Goal: Information Seeking & Learning: Learn about a topic

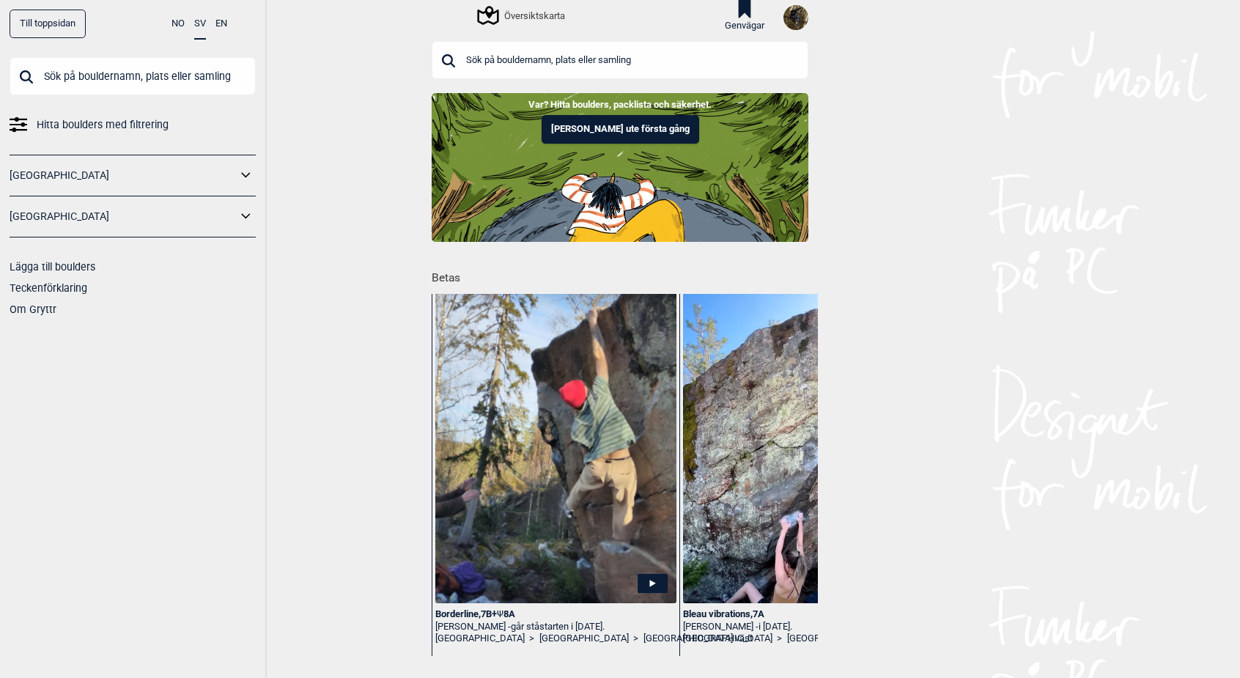
click at [533, 16] on div "Översiktskarta" at bounding box center [522, 16] width 86 height 18
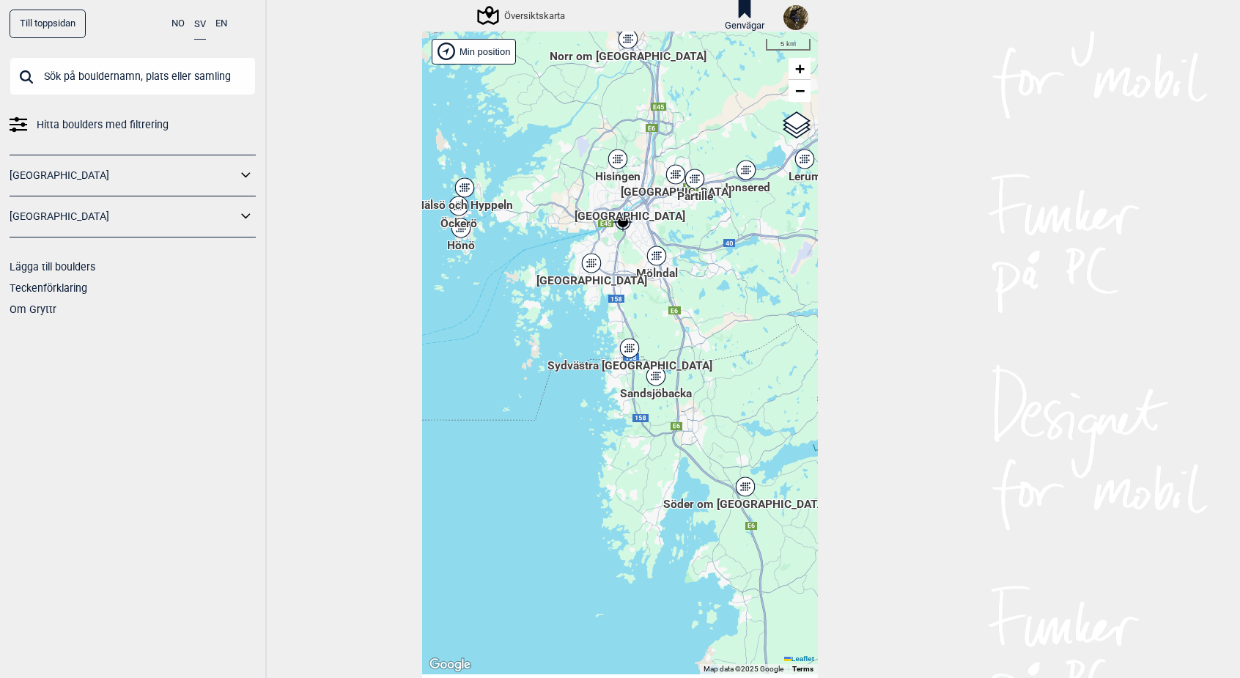
click at [587, 263] on div "[GEOGRAPHIC_DATA]" at bounding box center [591, 263] width 9 height 9
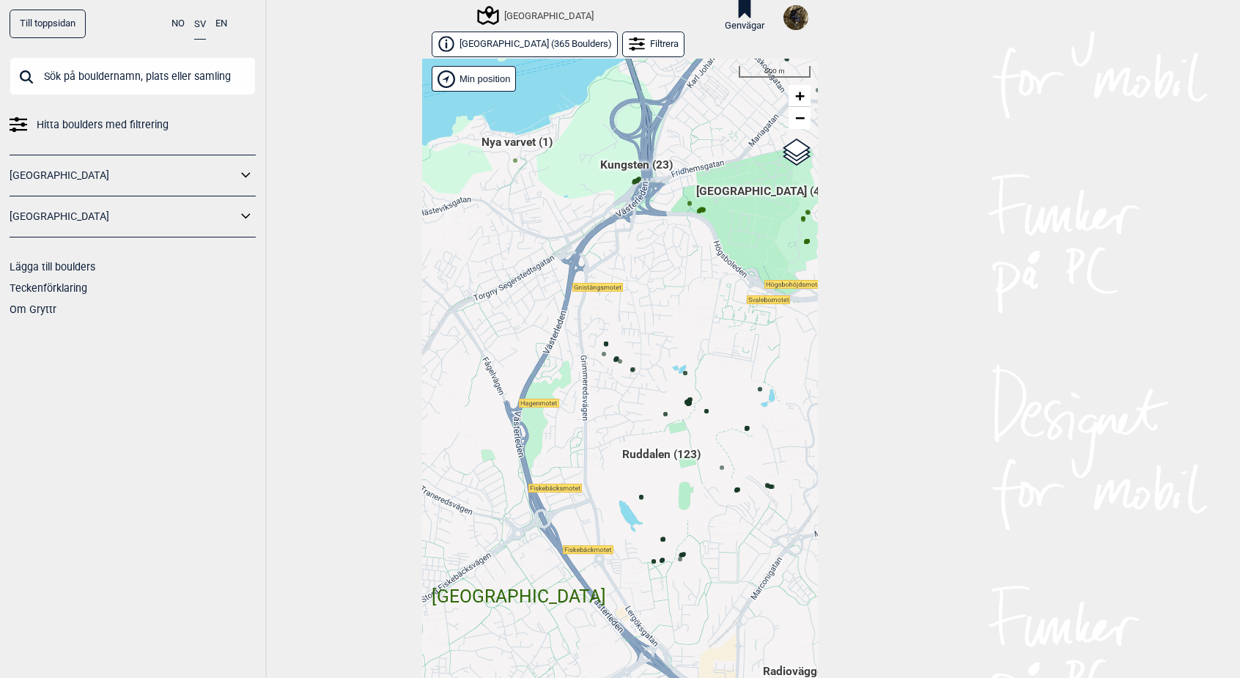
scroll to position [23, 0]
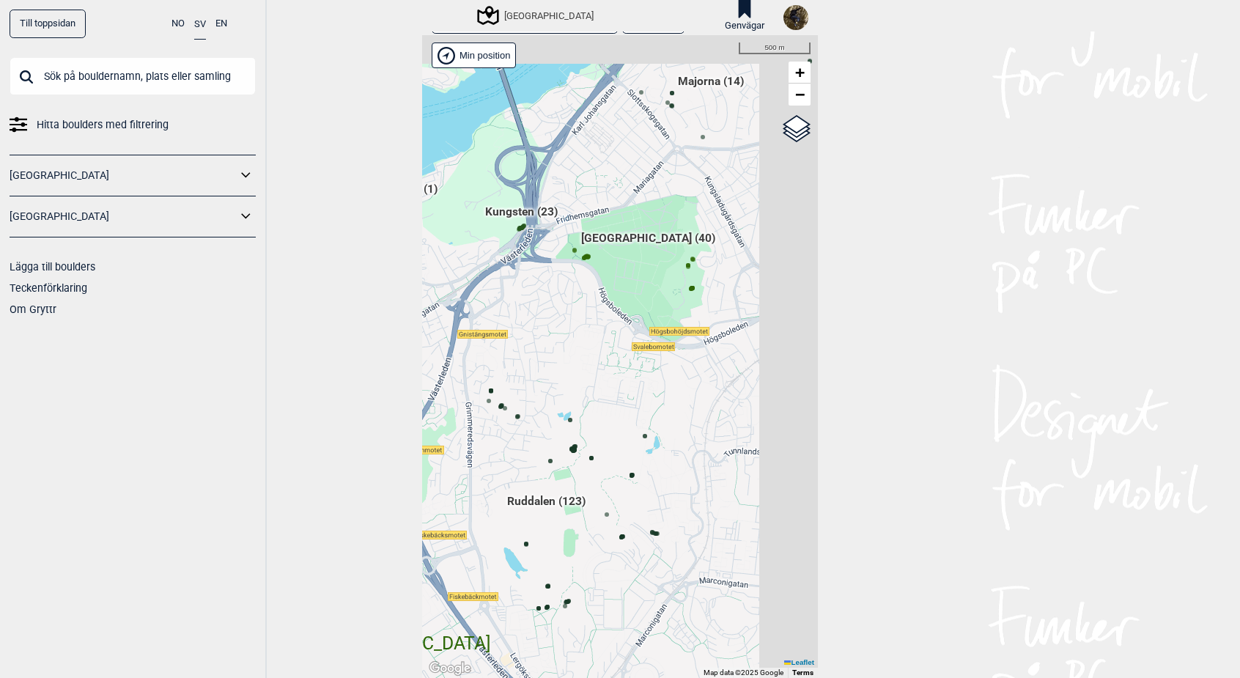
drag, startPoint x: 627, startPoint y: 288, endPoint x: 509, endPoint y: 364, distance: 141.1
click at [509, 365] on div "[PERSON_NAME] posisjon [GEOGRAPHIC_DATA] Stange [GEOGRAPHIC_DATA] syd [GEOGRAPH…" at bounding box center [620, 356] width 396 height 643
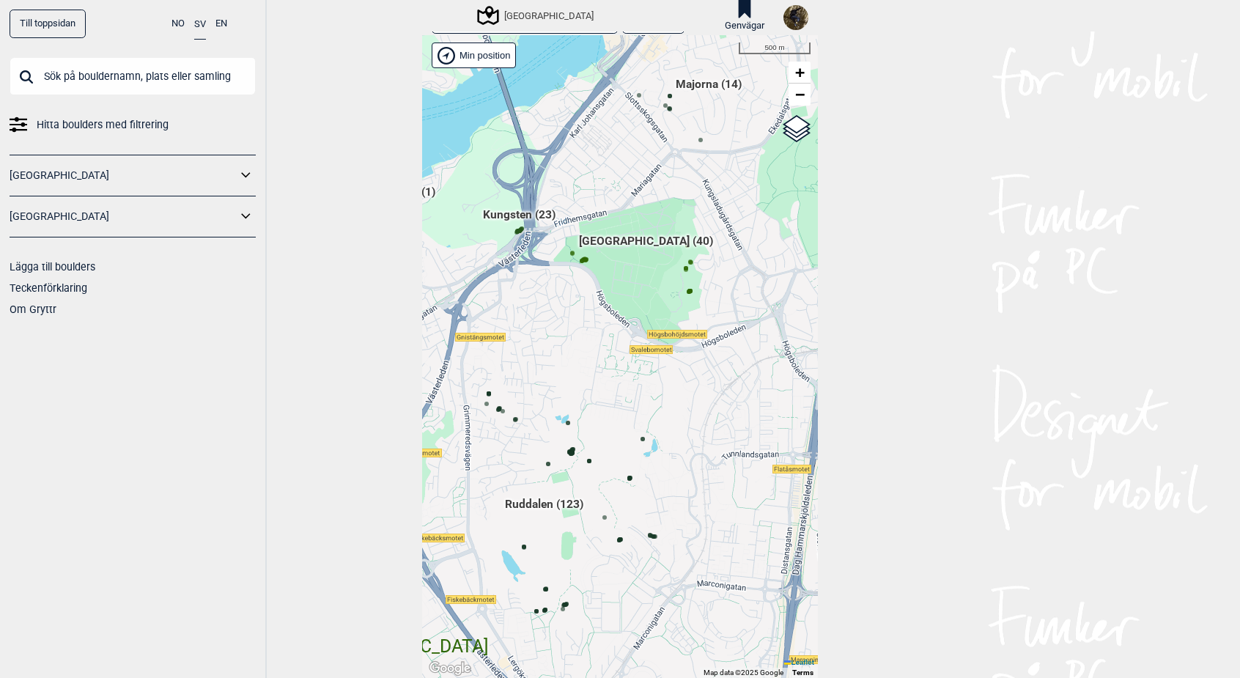
click at [652, 240] on span "[GEOGRAPHIC_DATA] (40)" at bounding box center [646, 247] width 134 height 28
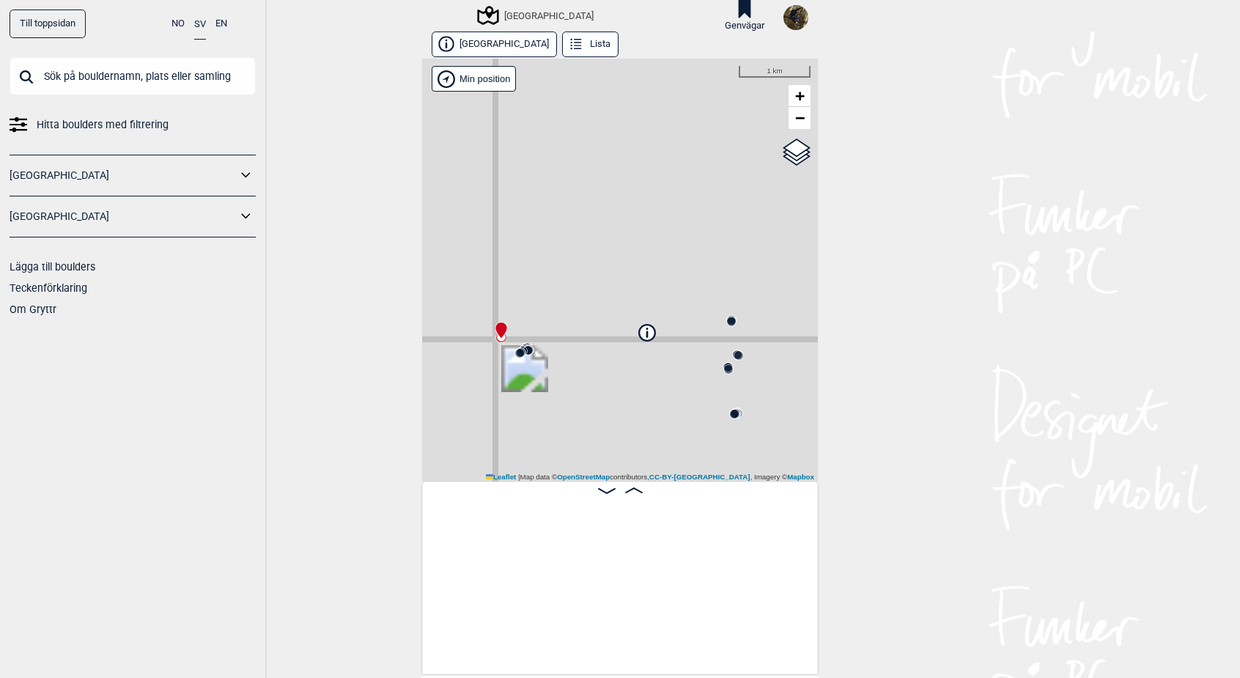
scroll to position [0, 115]
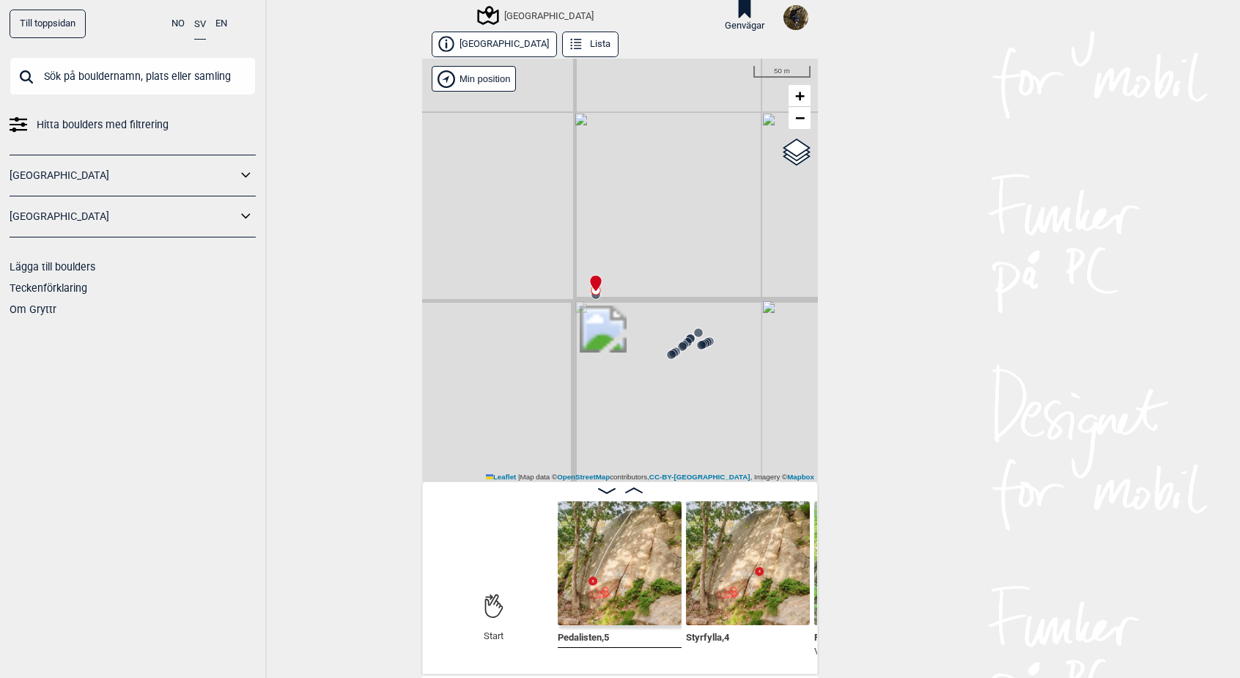
drag, startPoint x: 506, startPoint y: 358, endPoint x: 608, endPoint y: 398, distance: 109.6
click at [608, 398] on div "[GEOGRAPHIC_DATA] Brukerens posisjon Min position 50 m + − OpenStreetMap Google…" at bounding box center [620, 270] width 396 height 423
click at [631, 486] on span at bounding box center [634, 490] width 18 height 12
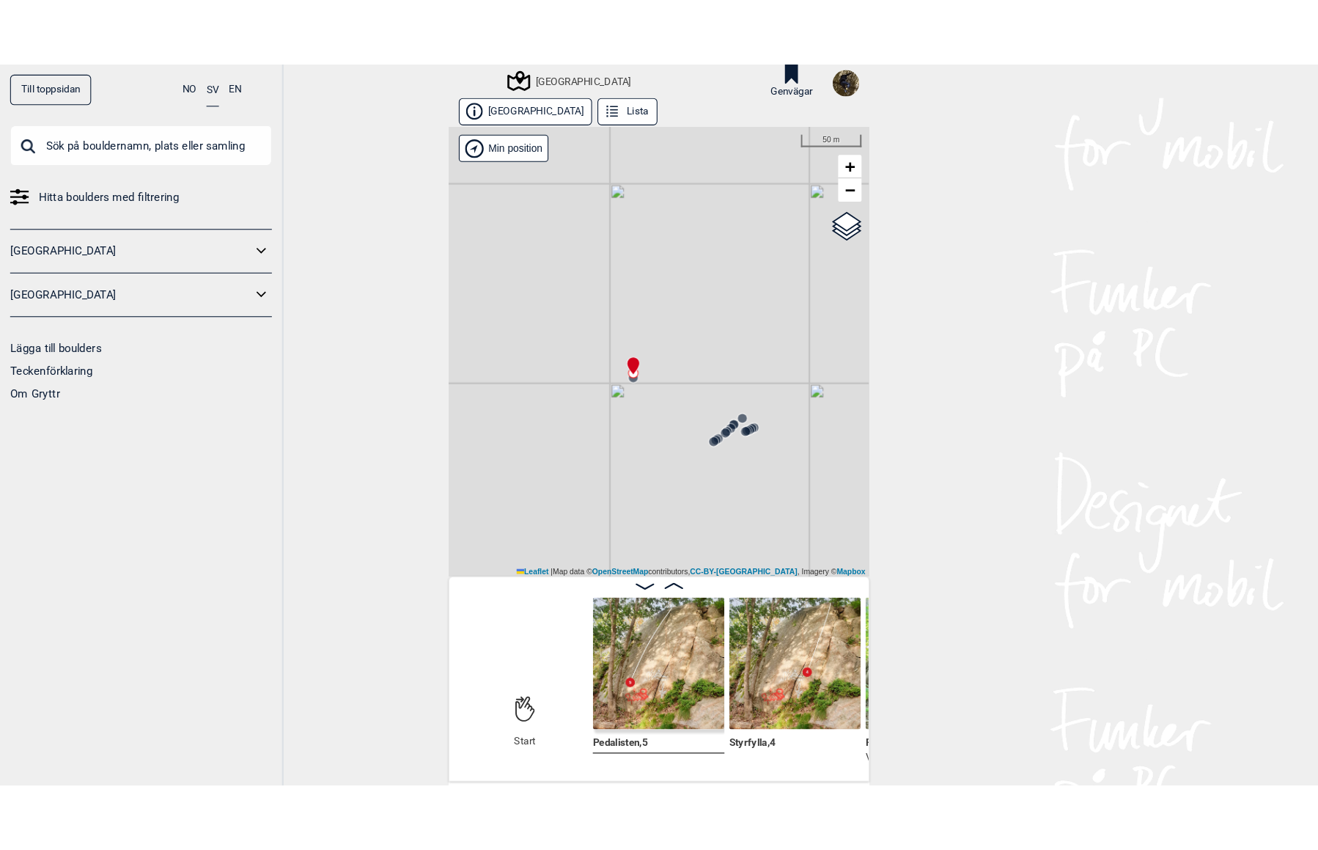
scroll to position [0, 248]
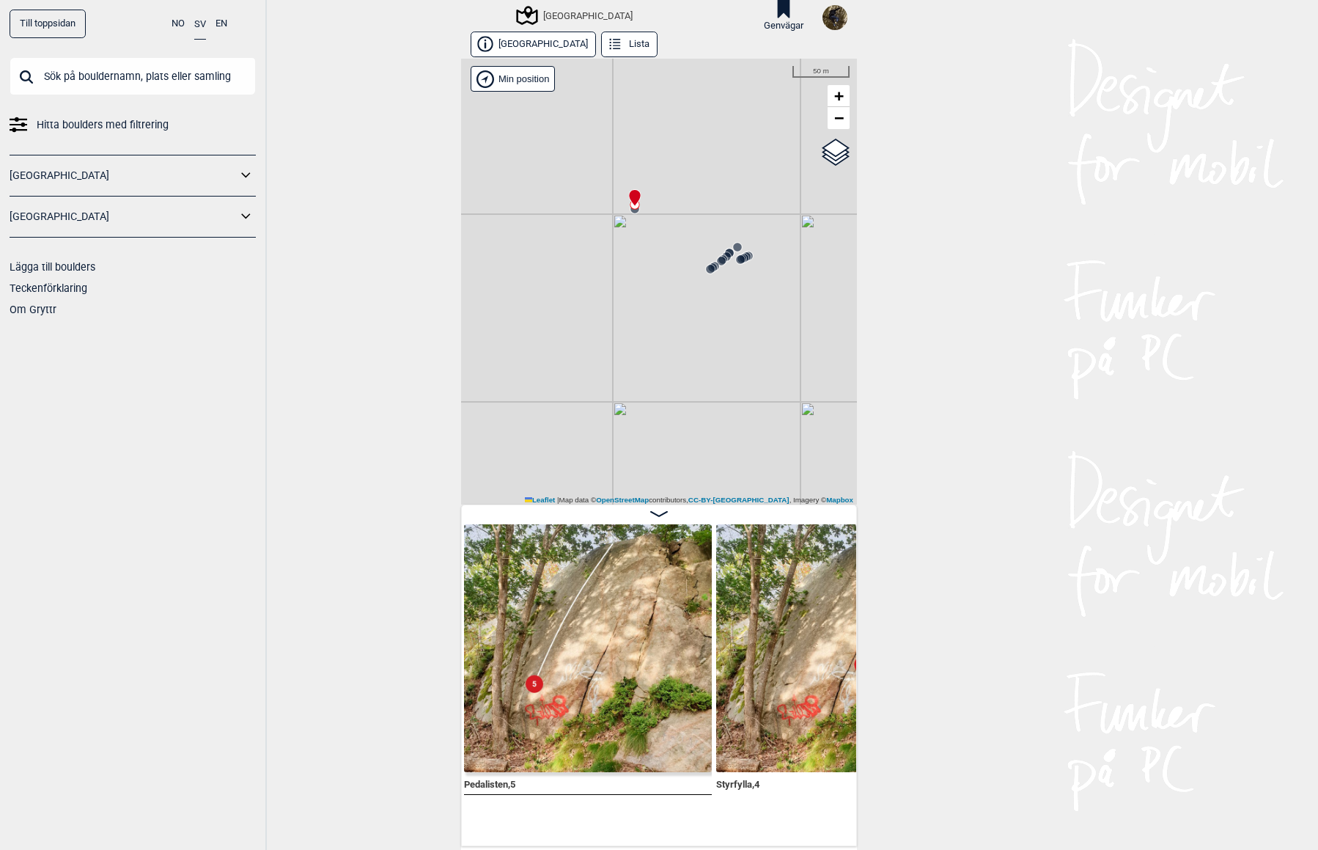
click at [844, 677] on div "Pedalisten , 5 Styrfylla , 4" at bounding box center [659, 675] width 396 height 342
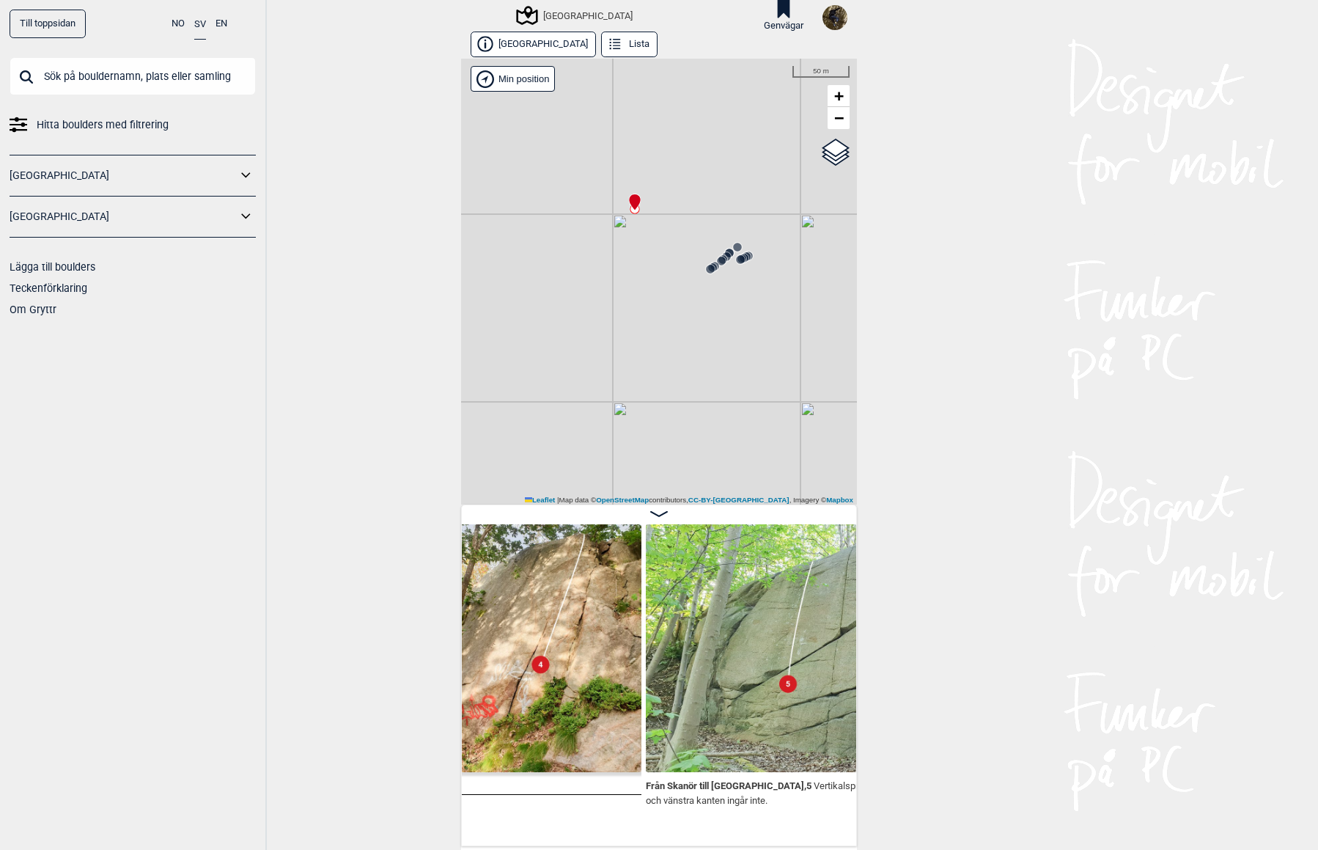
scroll to position [0, 600]
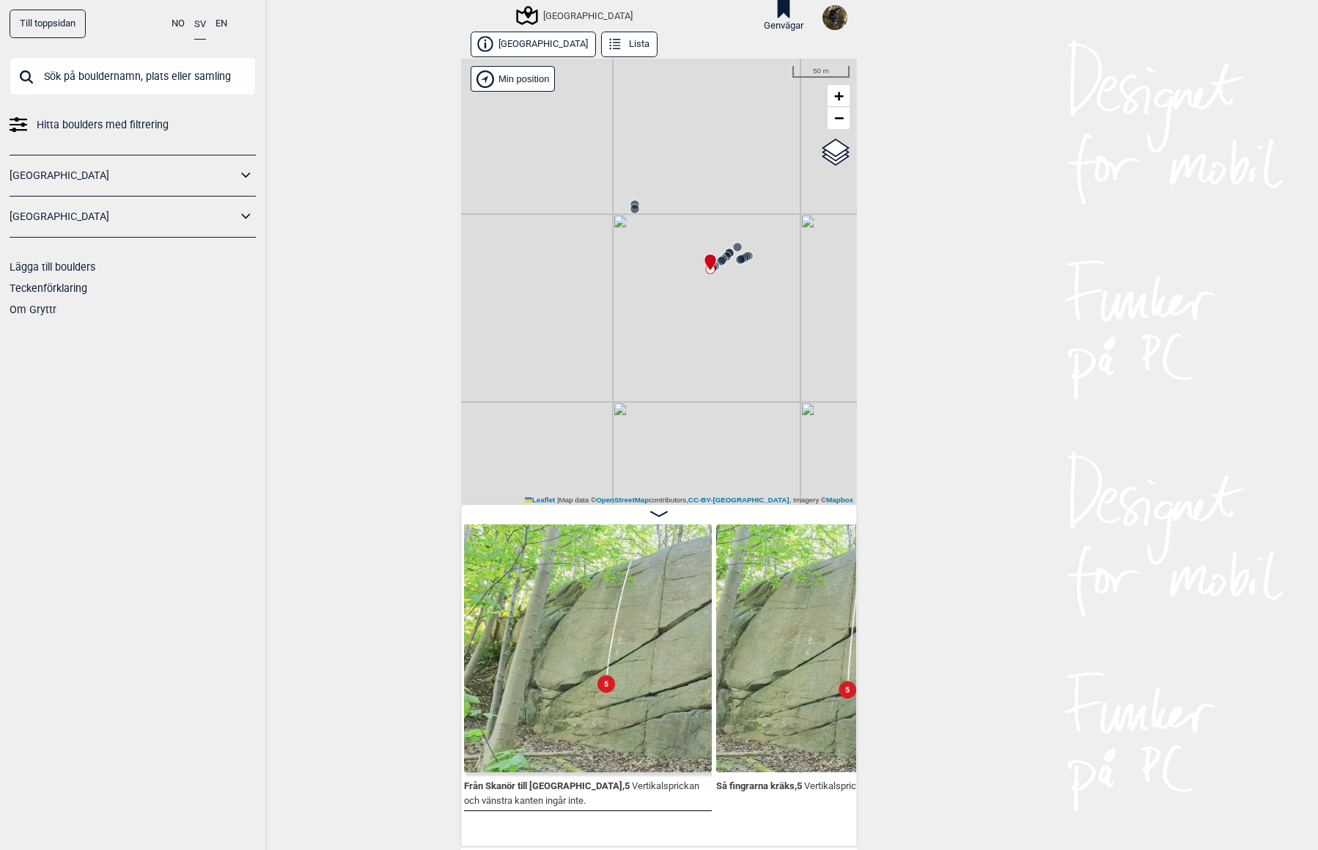
scroll to position [0, 766]
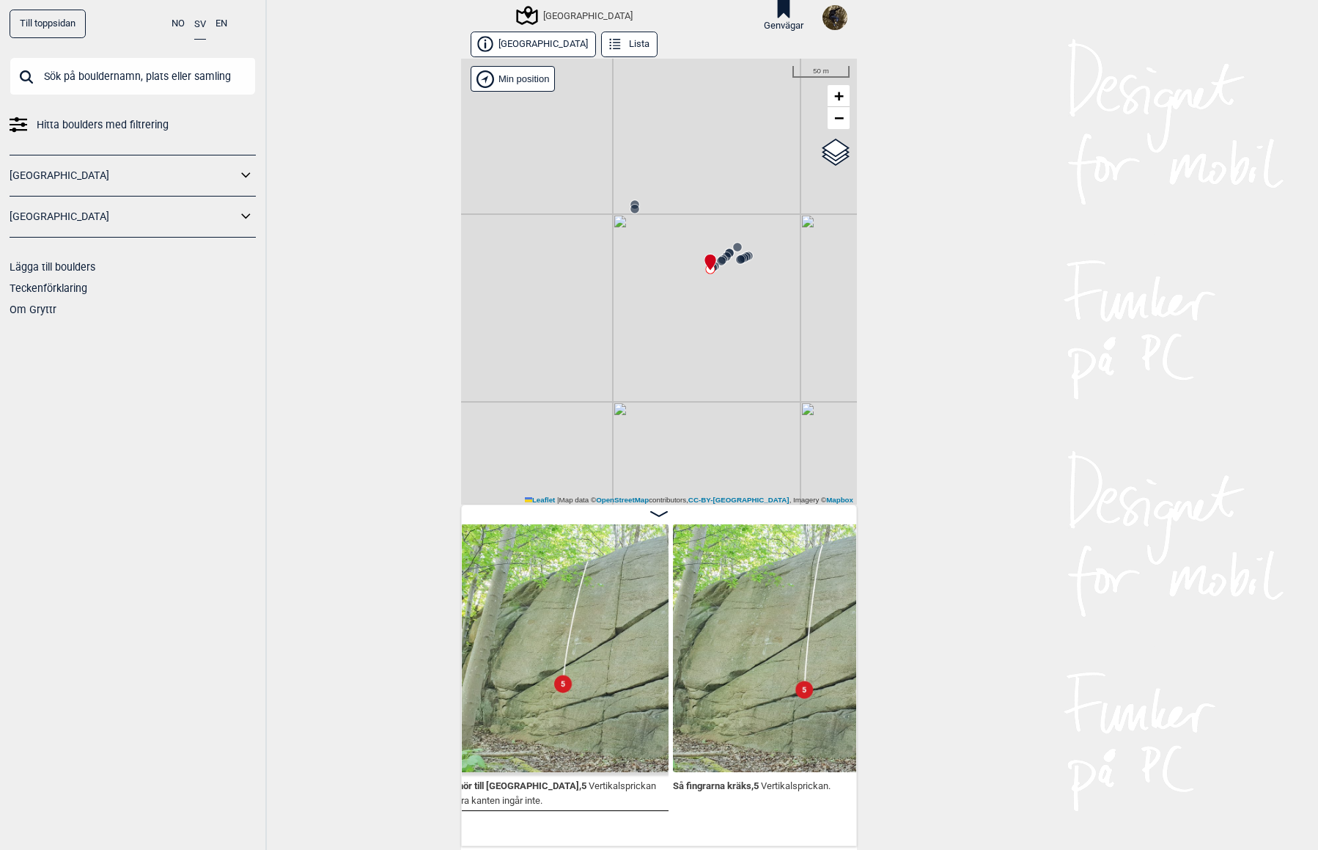
scroll to position [0, 893]
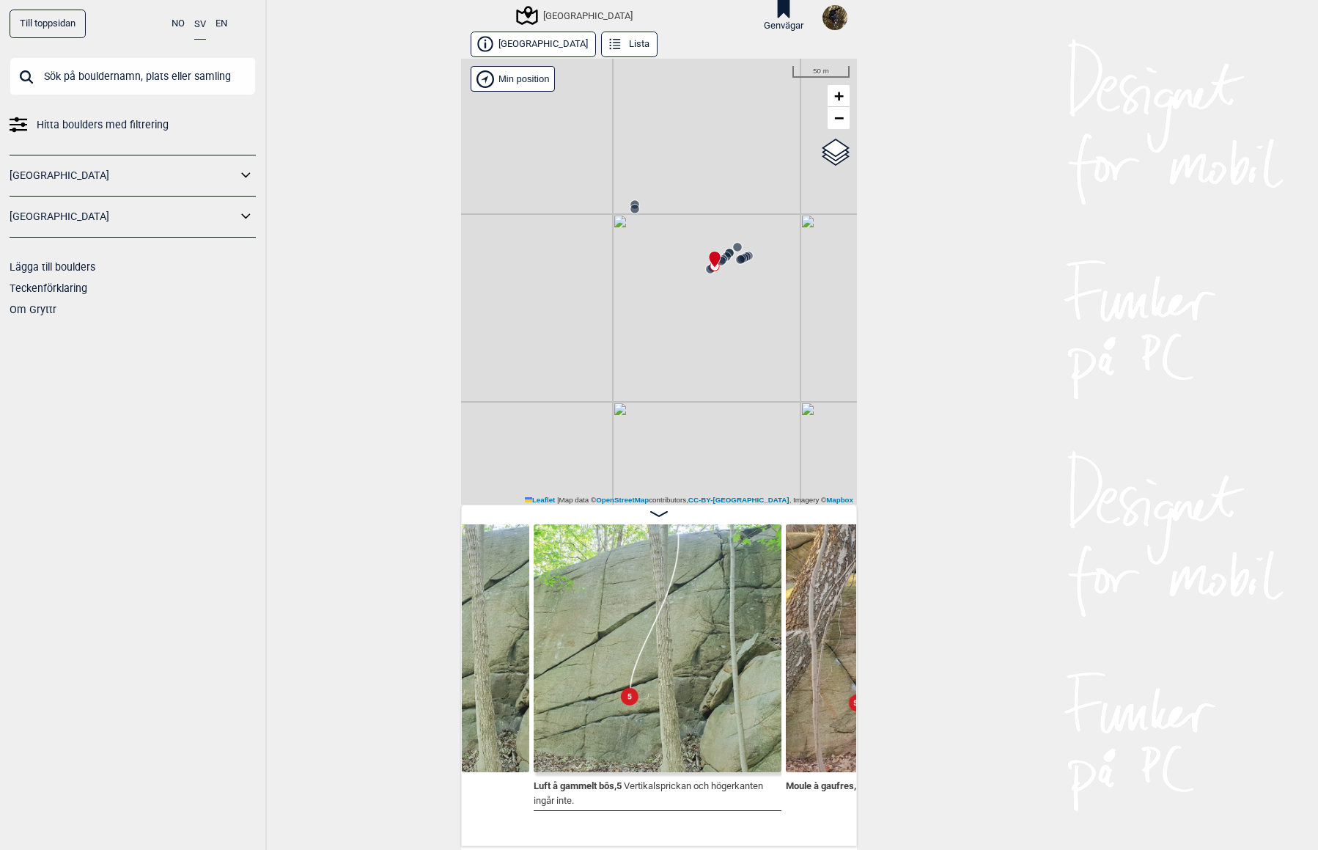
scroll to position [0, 1216]
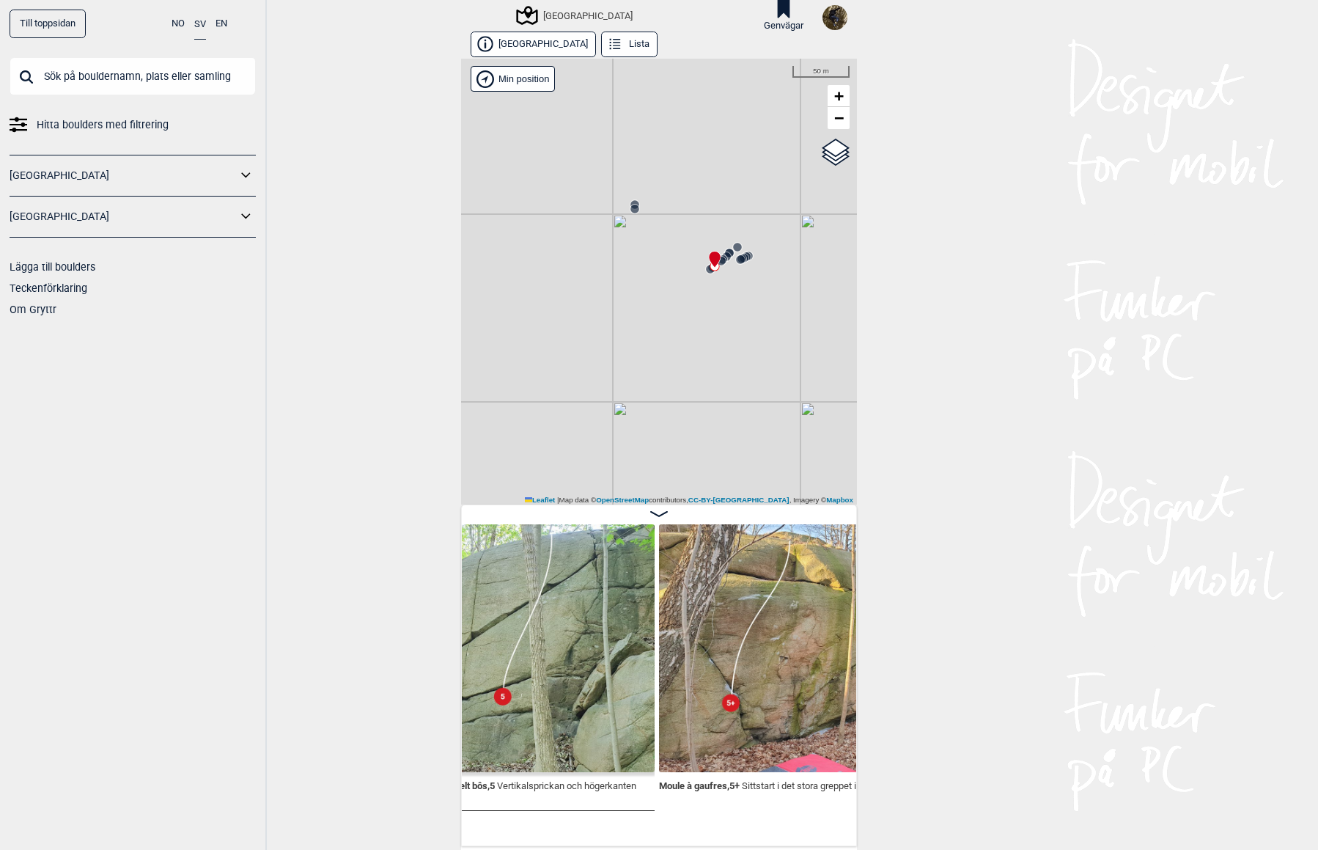
scroll to position [0, 1382]
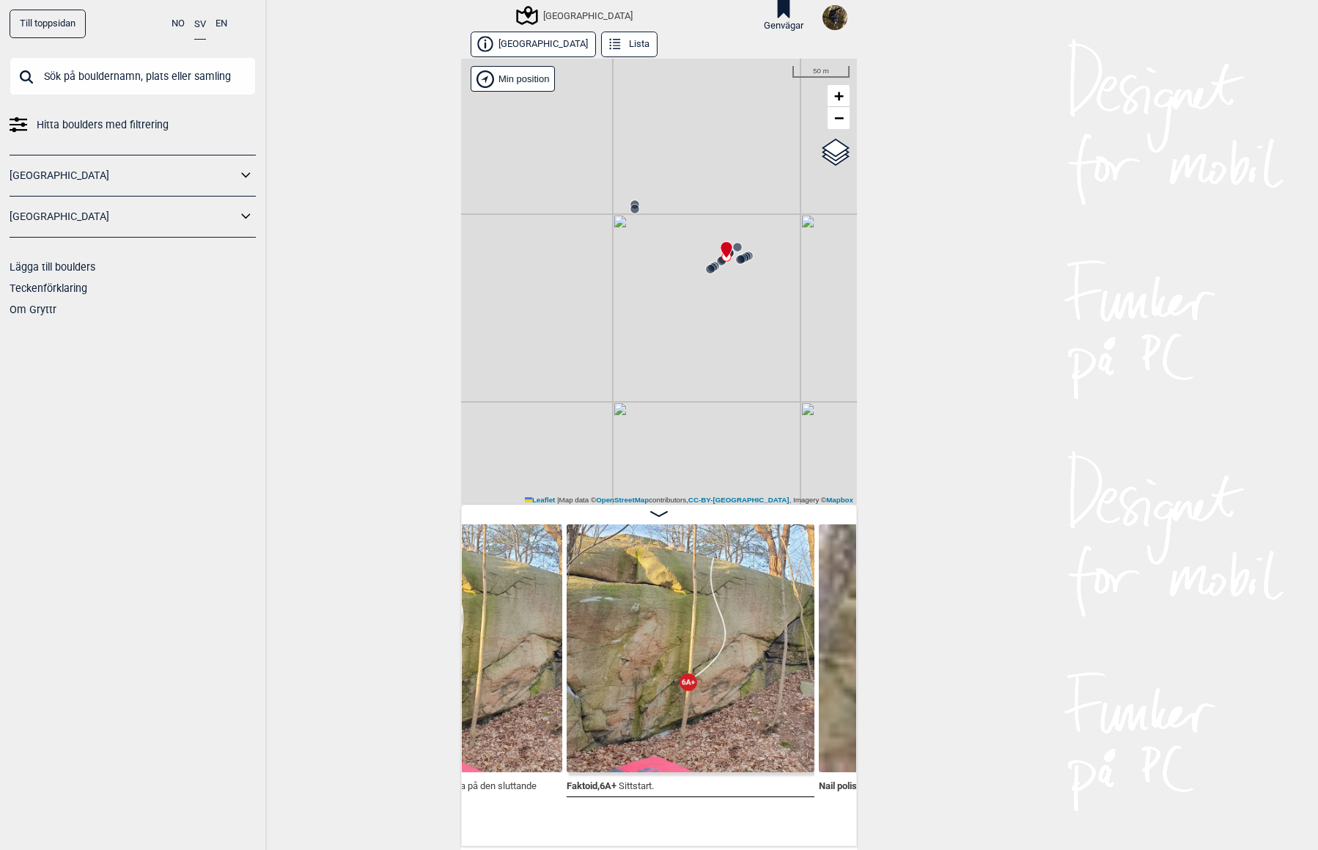
scroll to position [0, 1998]
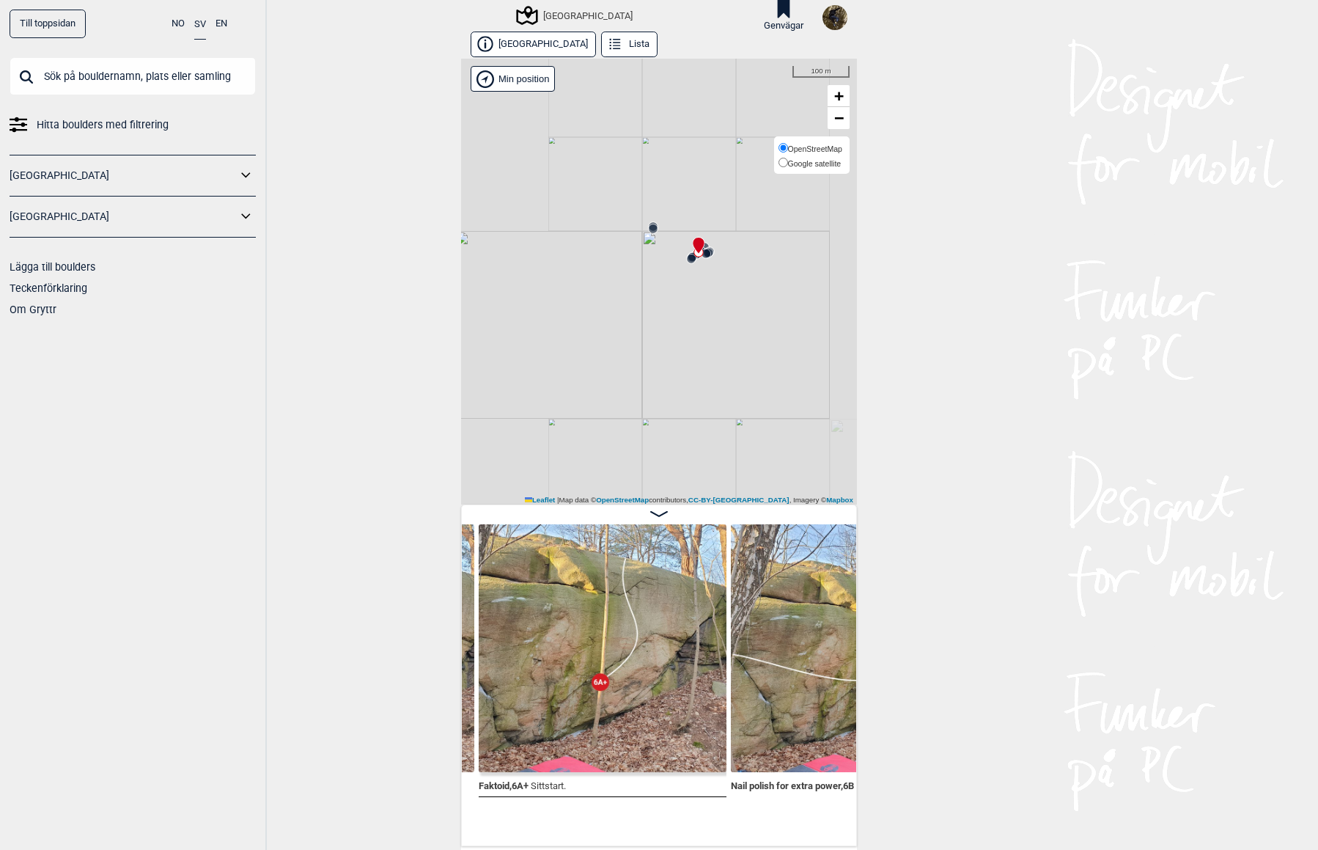
click at [828, 165] on span "Google satellite" at bounding box center [815, 163] width 54 height 9
click at [788, 165] on input "Google satellite" at bounding box center [783, 163] width 10 height 10
radio input "true"
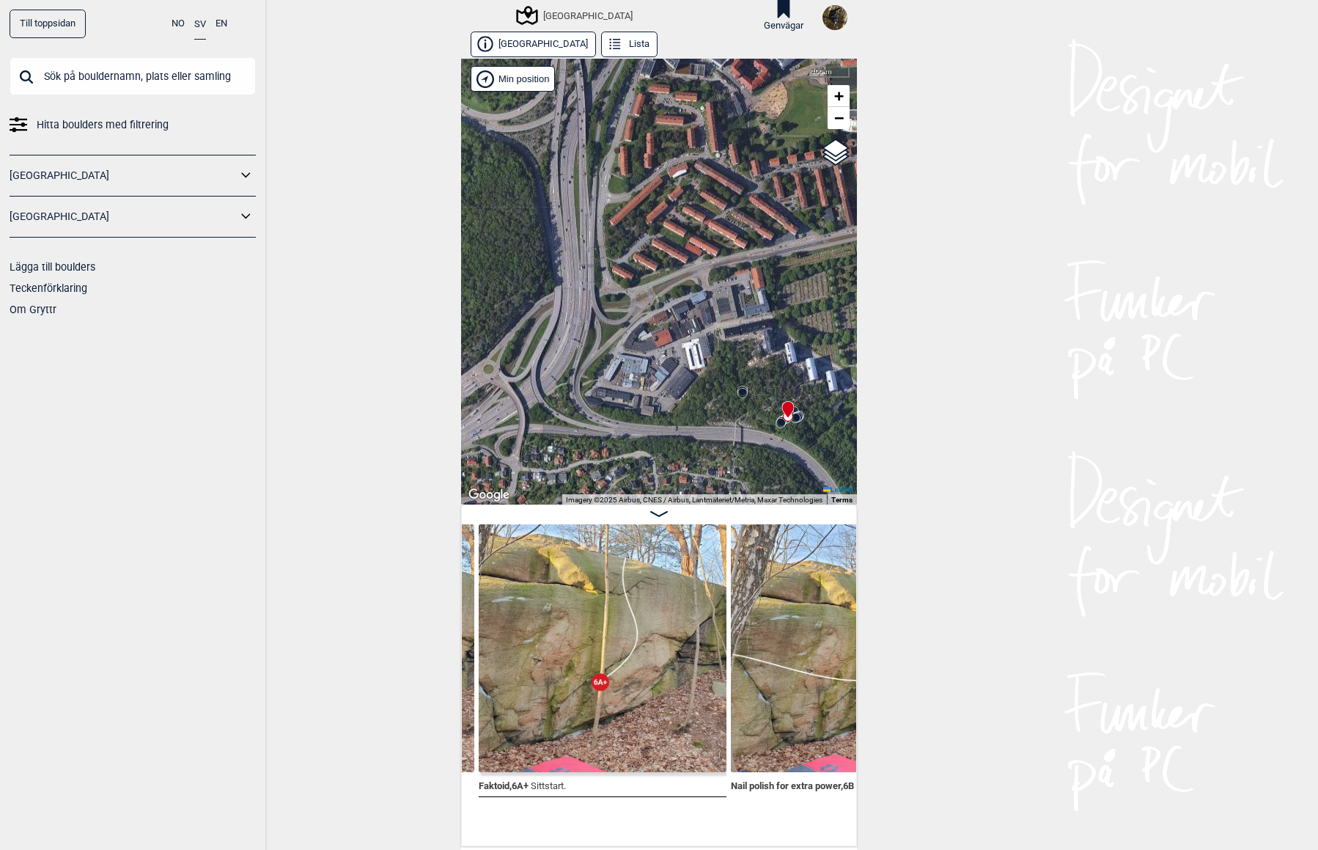
drag, startPoint x: 690, startPoint y: 193, endPoint x: 792, endPoint y: 341, distance: 179.7
click at [792, 341] on div "[GEOGRAPHIC_DATA] Brukerens posisjon Min position 100 m + − OpenStreetMap Googl…" at bounding box center [659, 282] width 396 height 446
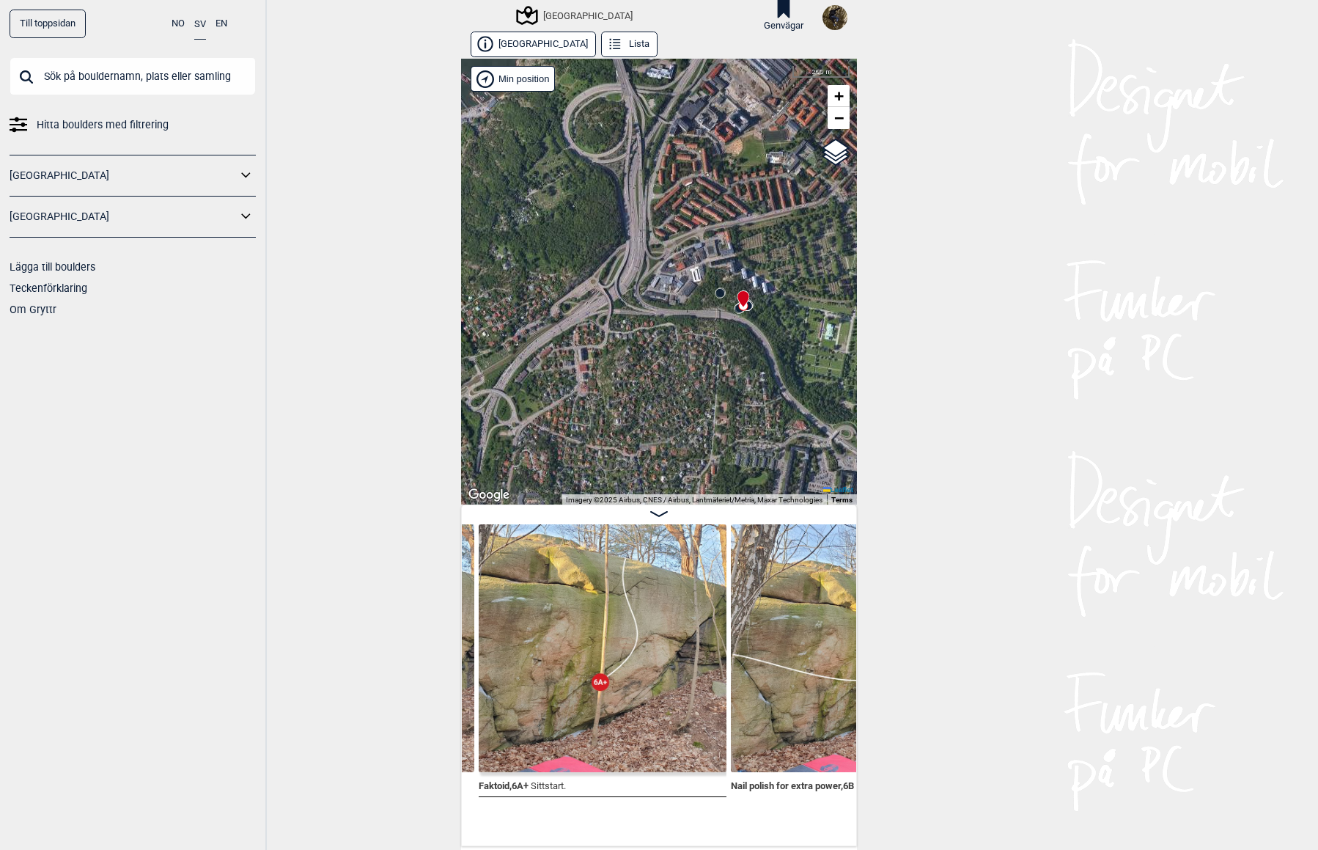
drag, startPoint x: 719, startPoint y: 302, endPoint x: 703, endPoint y: 239, distance: 65.1
click at [703, 239] on div "[GEOGRAPHIC_DATA] Brukerens posisjon Min position 200 m + − OpenStreetMap Googl…" at bounding box center [659, 282] width 396 height 446
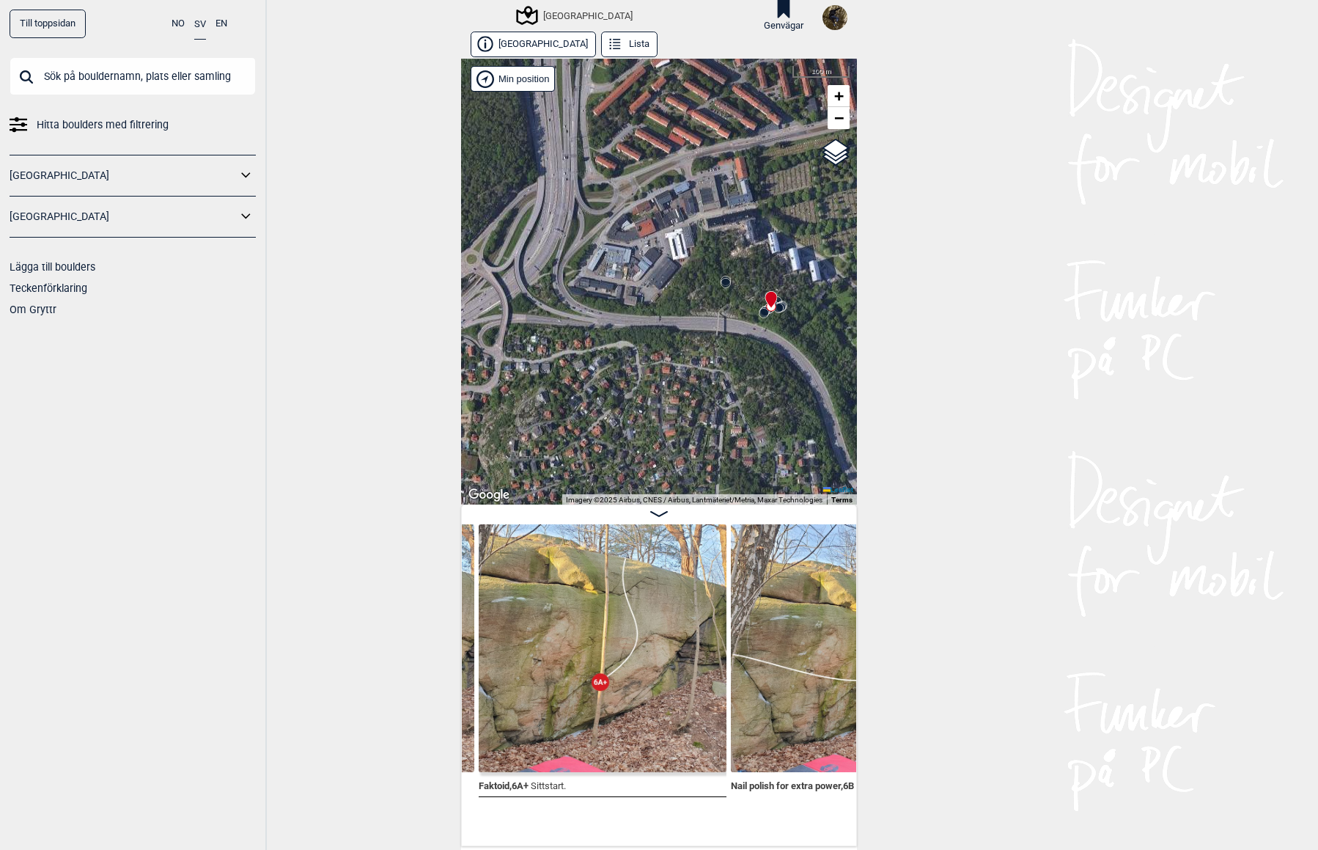
drag, startPoint x: 531, startPoint y: 210, endPoint x: 597, endPoint y: 226, distance: 67.9
click at [597, 226] on div "[GEOGRAPHIC_DATA] Brukerens posisjon Min position 100 m + − OpenStreetMap Googl…" at bounding box center [659, 282] width 396 height 446
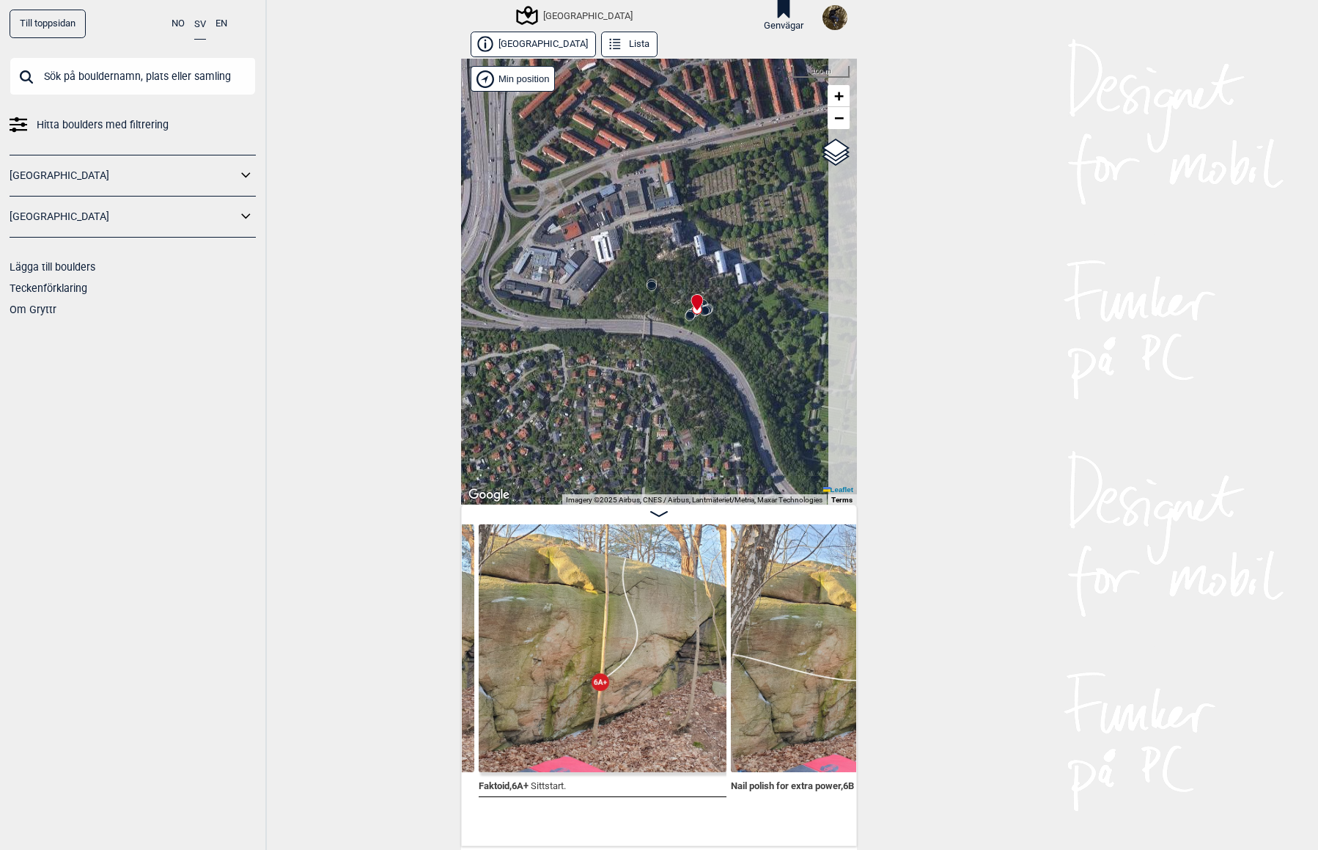
drag, startPoint x: 682, startPoint y: 308, endPoint x: 551, endPoint y: 297, distance: 131.7
click at [551, 297] on div "[GEOGRAPHIC_DATA] Brukerens posisjon Min position 100 m + − OpenStreetMap Googl…" at bounding box center [659, 282] width 396 height 446
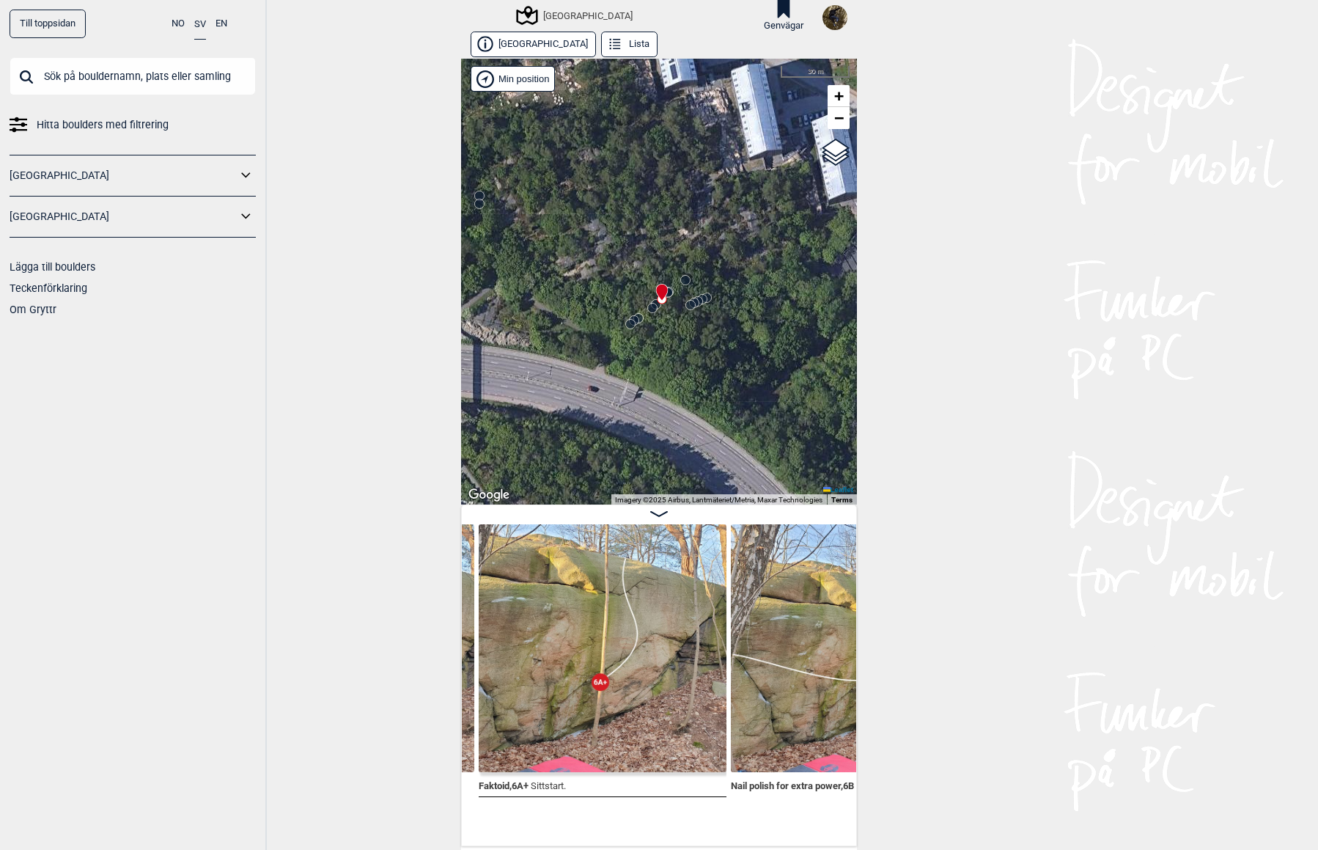
drag, startPoint x: 668, startPoint y: 334, endPoint x: 663, endPoint y: 346, distance: 13.1
click at [655, 331] on div "[GEOGRAPHIC_DATA] Brukerens posisjon Min position 30 m + − OpenStreetMap Google…" at bounding box center [659, 282] width 396 height 446
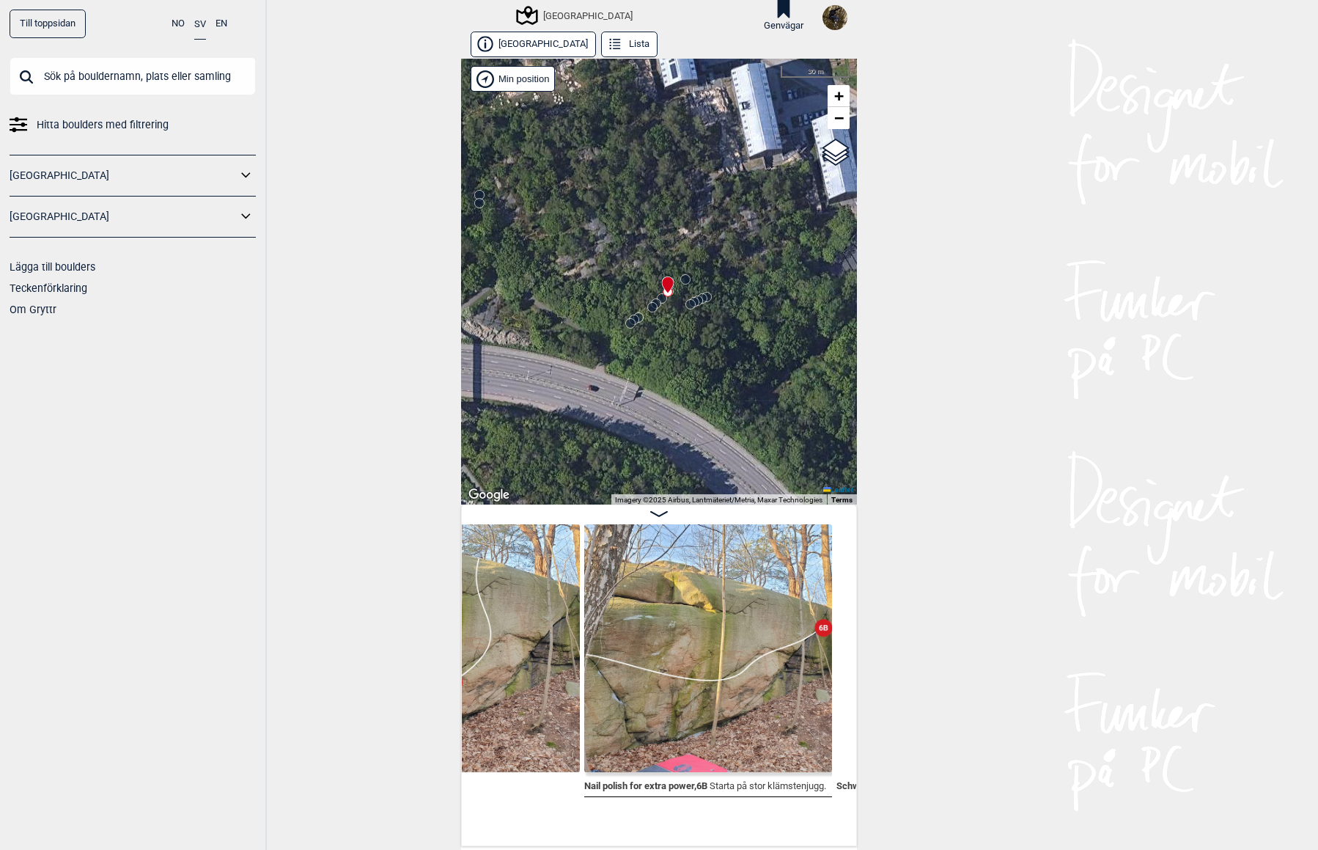
scroll to position [0, 2174]
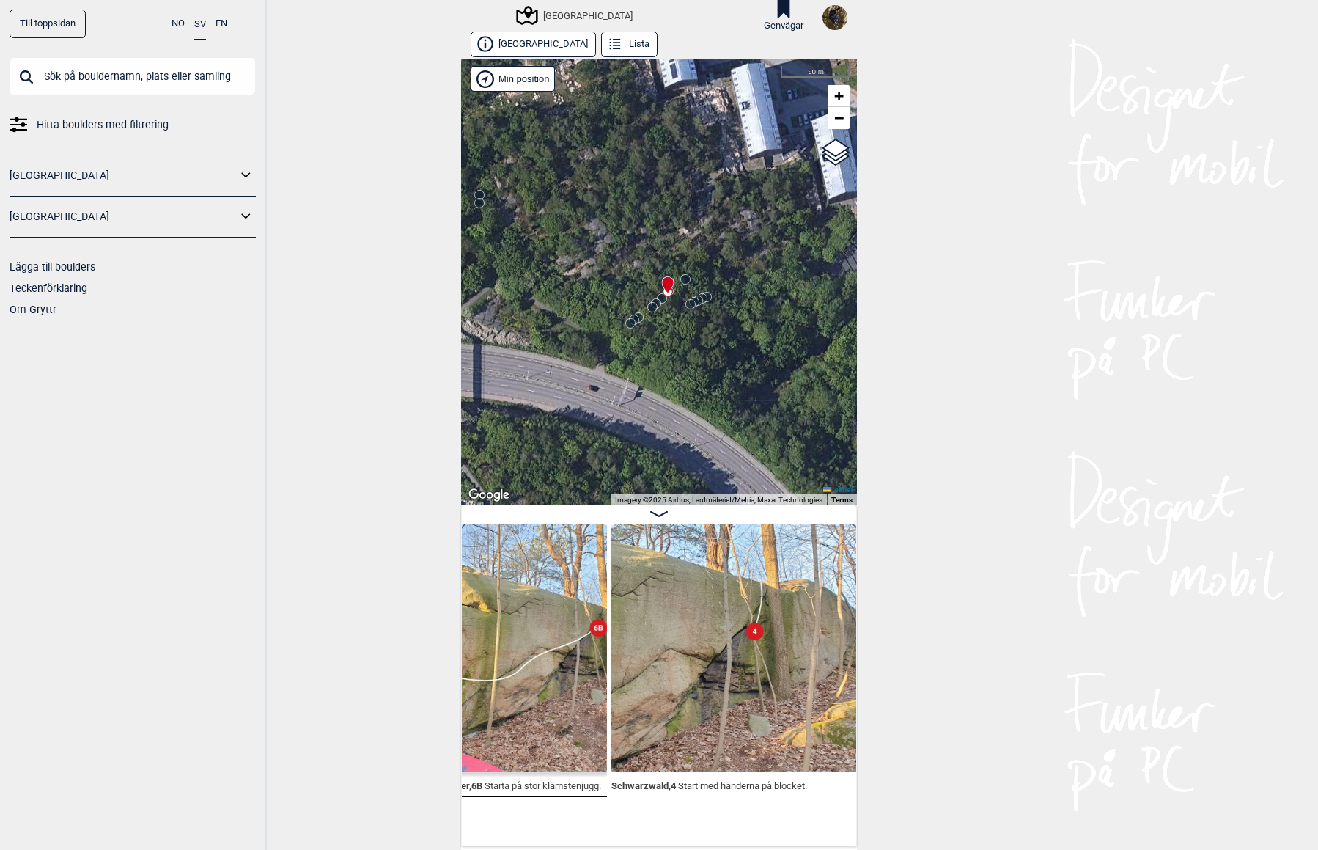
scroll to position [0, 2438]
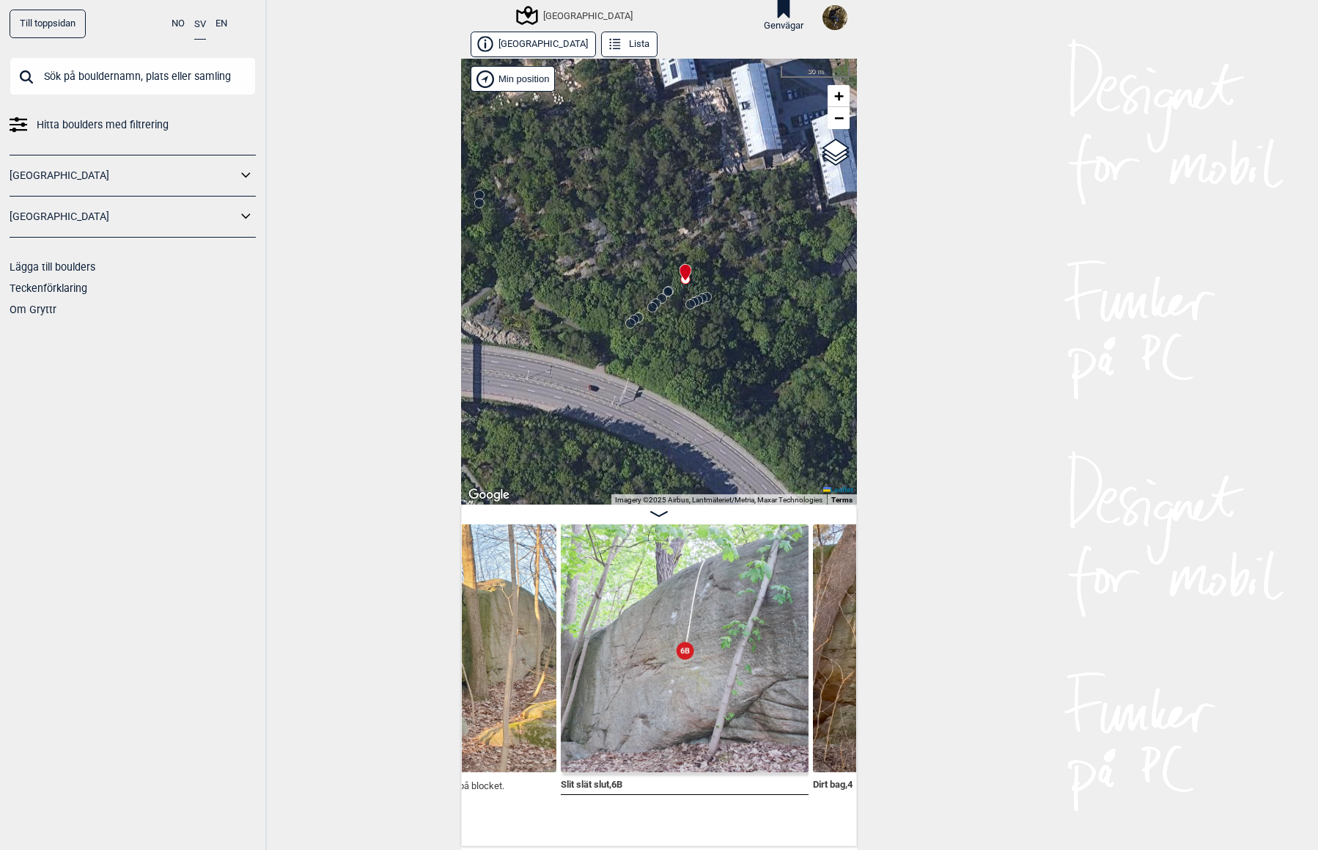
scroll to position [0, 2692]
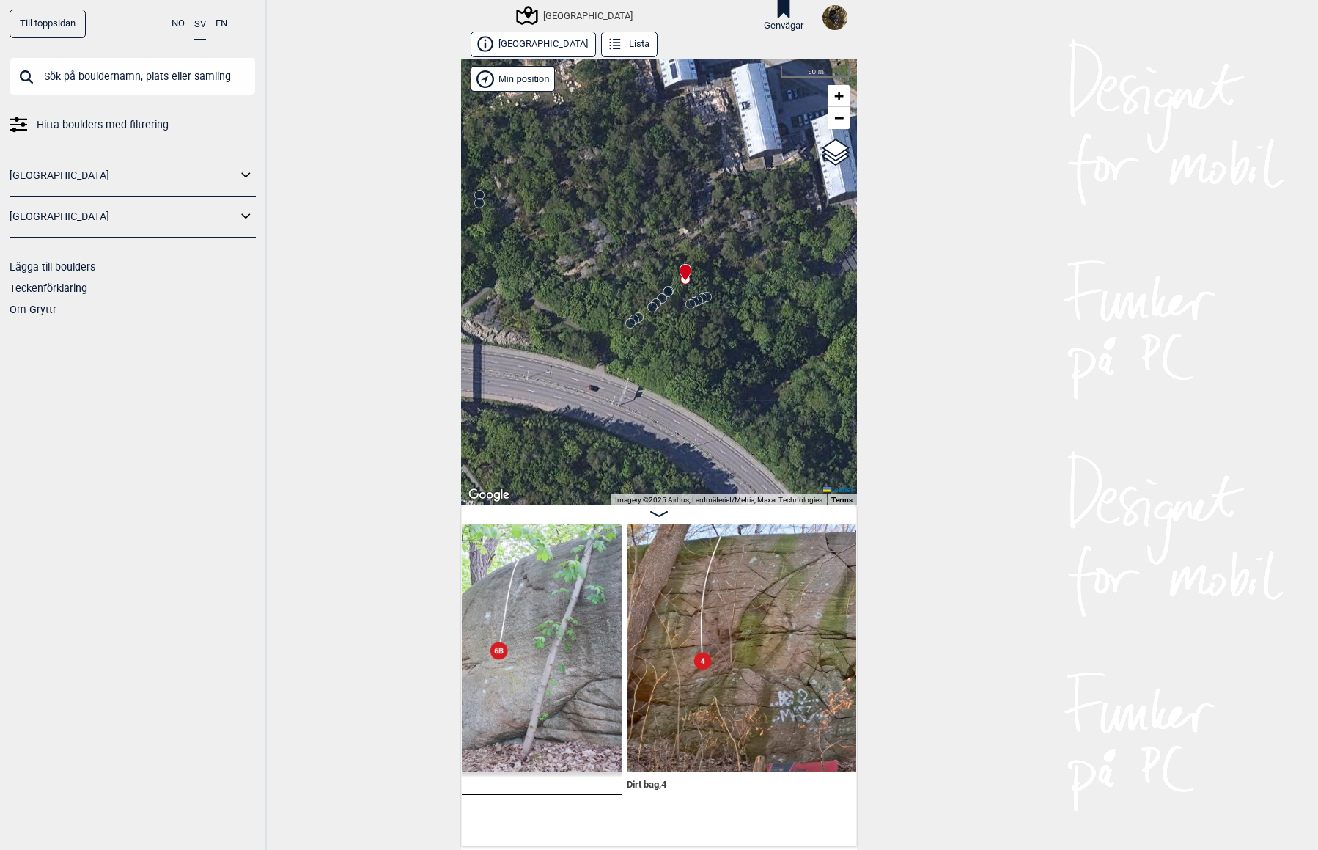
scroll to position [0, 2936]
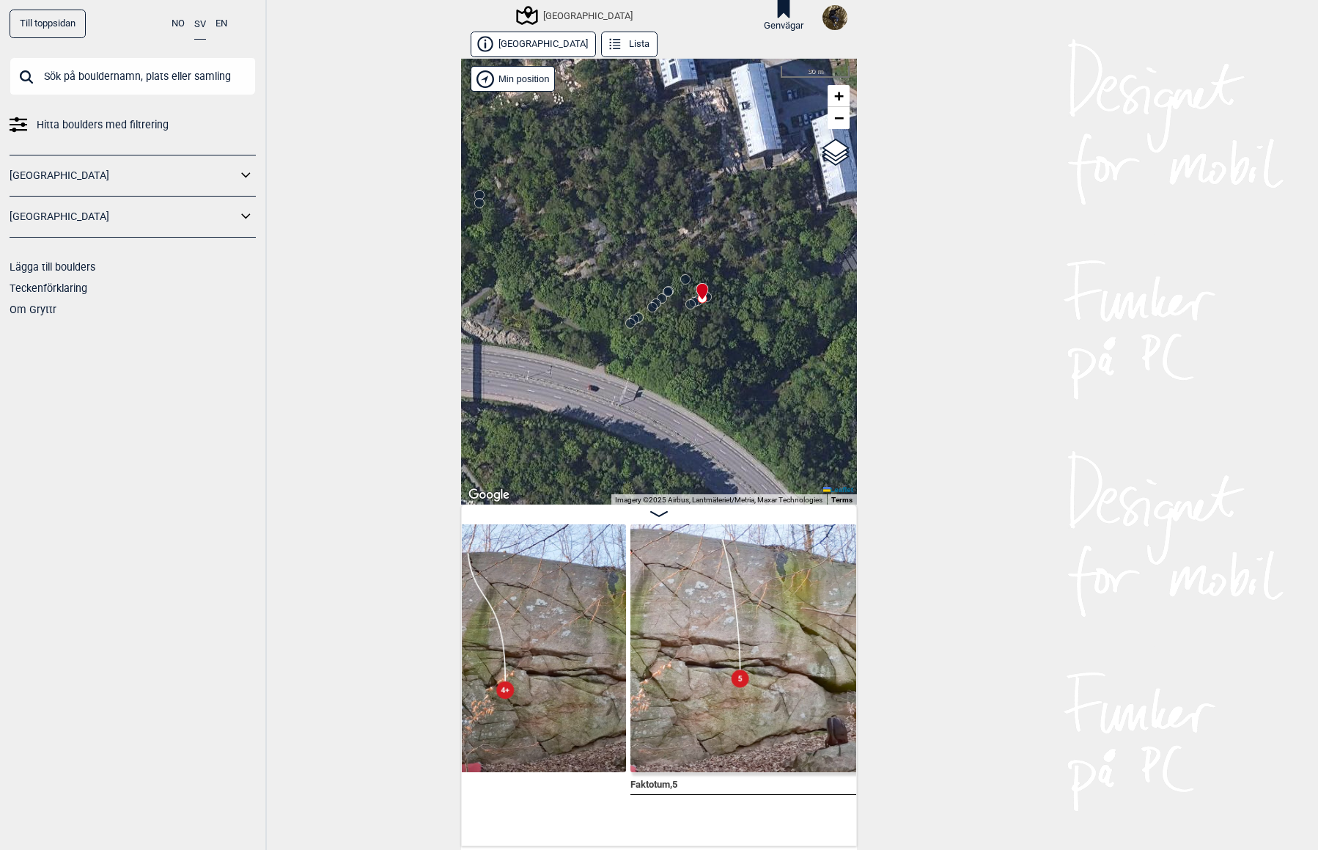
scroll to position [0, 3719]
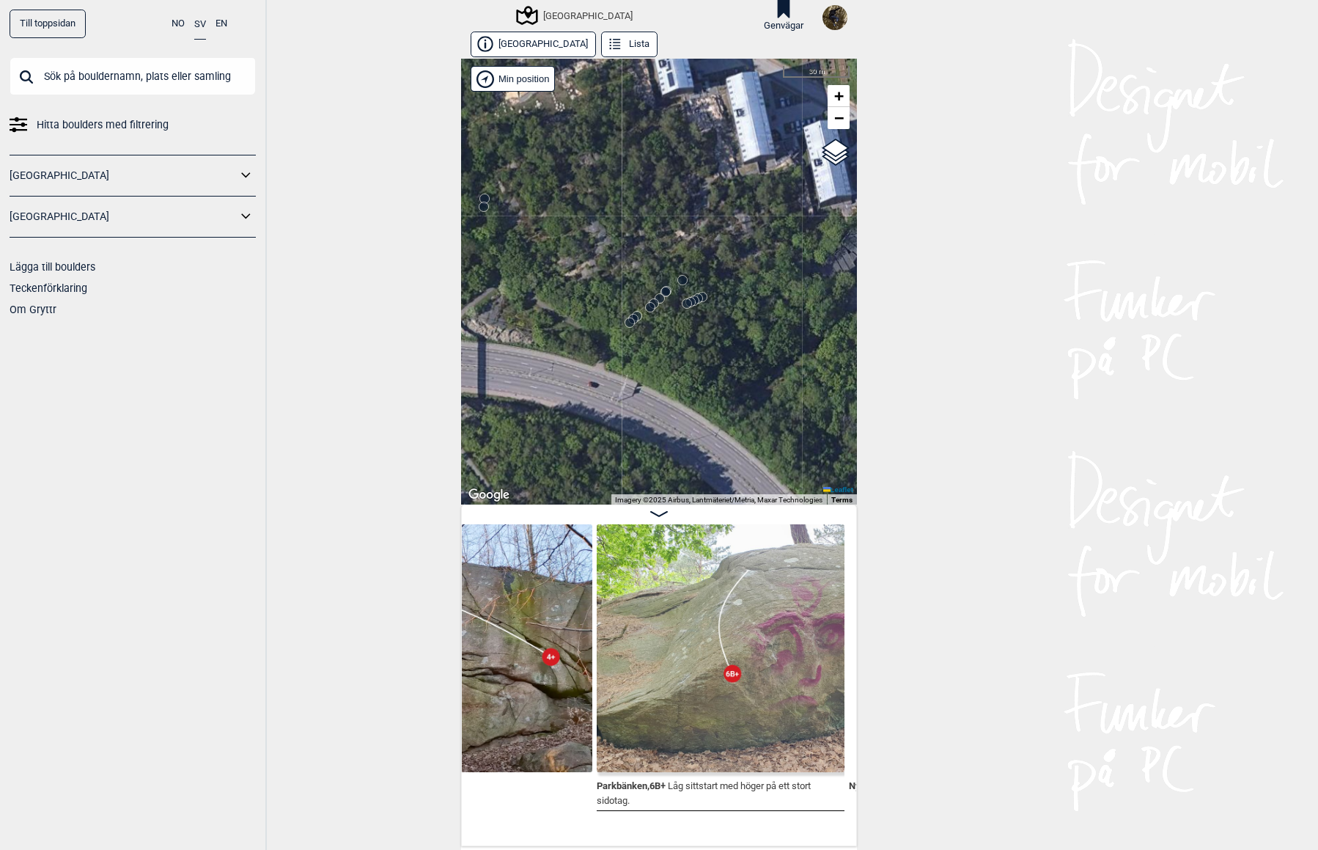
scroll to position [0, 4208]
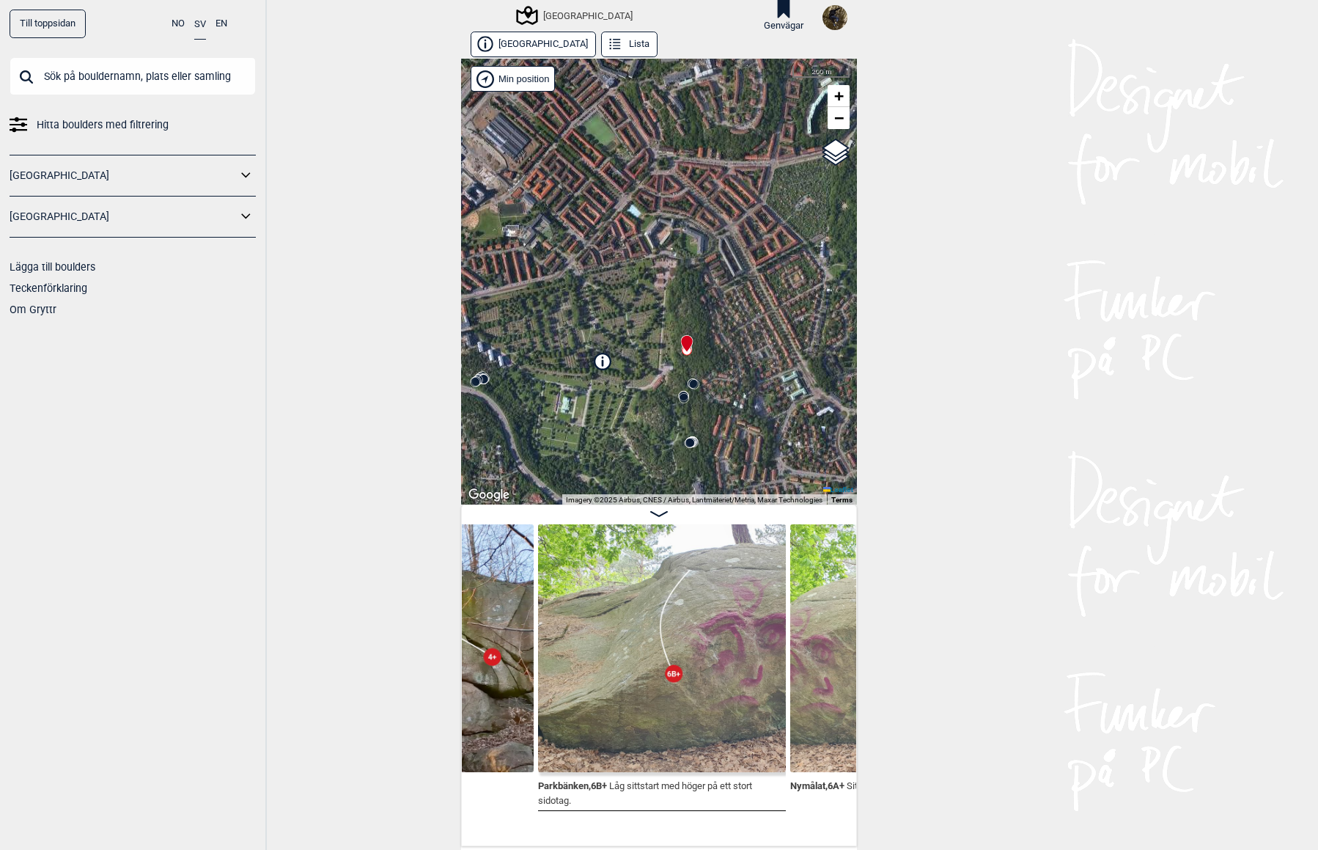
click at [633, 364] on div "[GEOGRAPHIC_DATA] Brukerens posisjon Min position 200 m + − OpenStreetMap Googl…" at bounding box center [659, 282] width 396 height 446
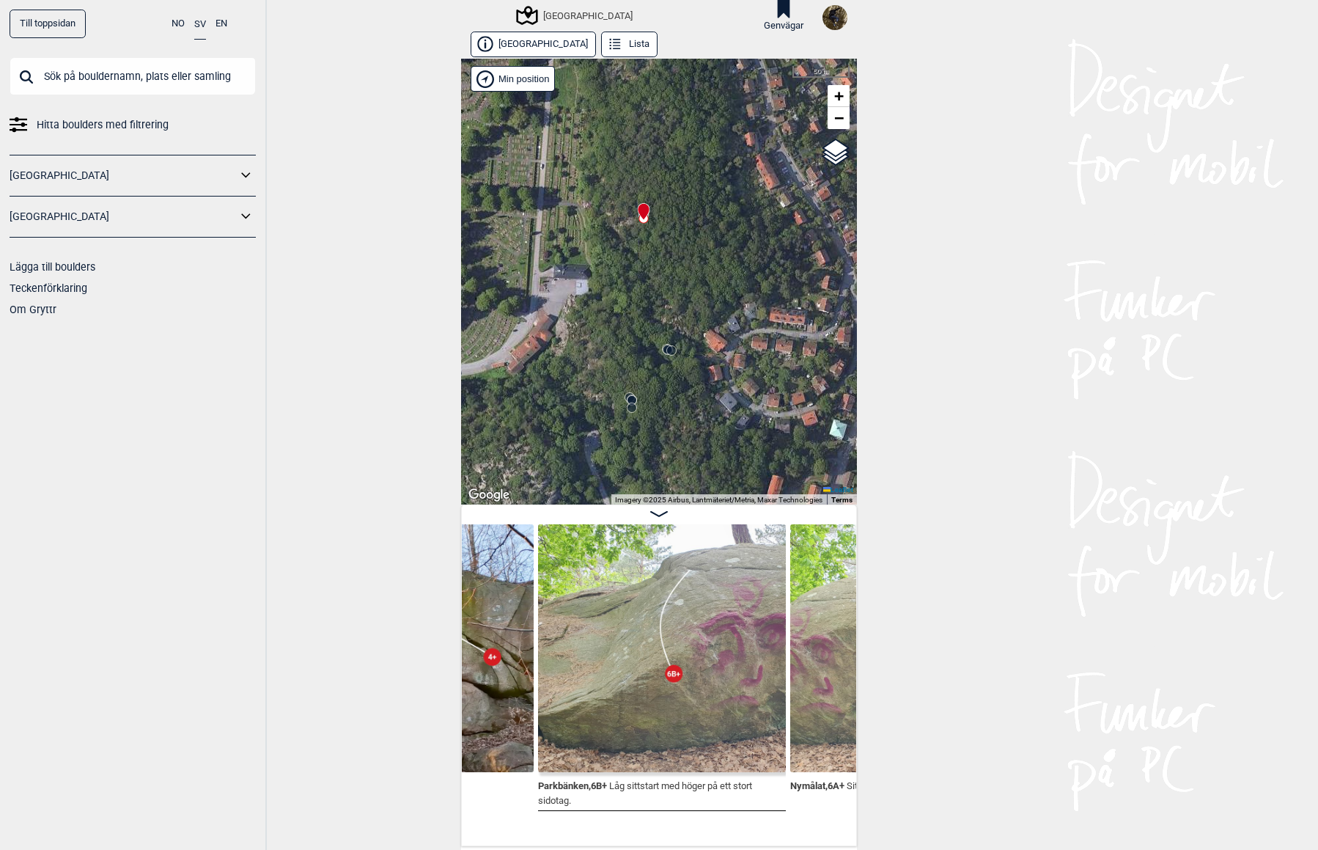
drag, startPoint x: 665, startPoint y: 362, endPoint x: 589, endPoint y: 302, distance: 96.5
click at [589, 302] on div "[GEOGRAPHIC_DATA] Brukerens posisjon Min position 50 m + − OpenStreetMap Google…" at bounding box center [659, 282] width 396 height 446
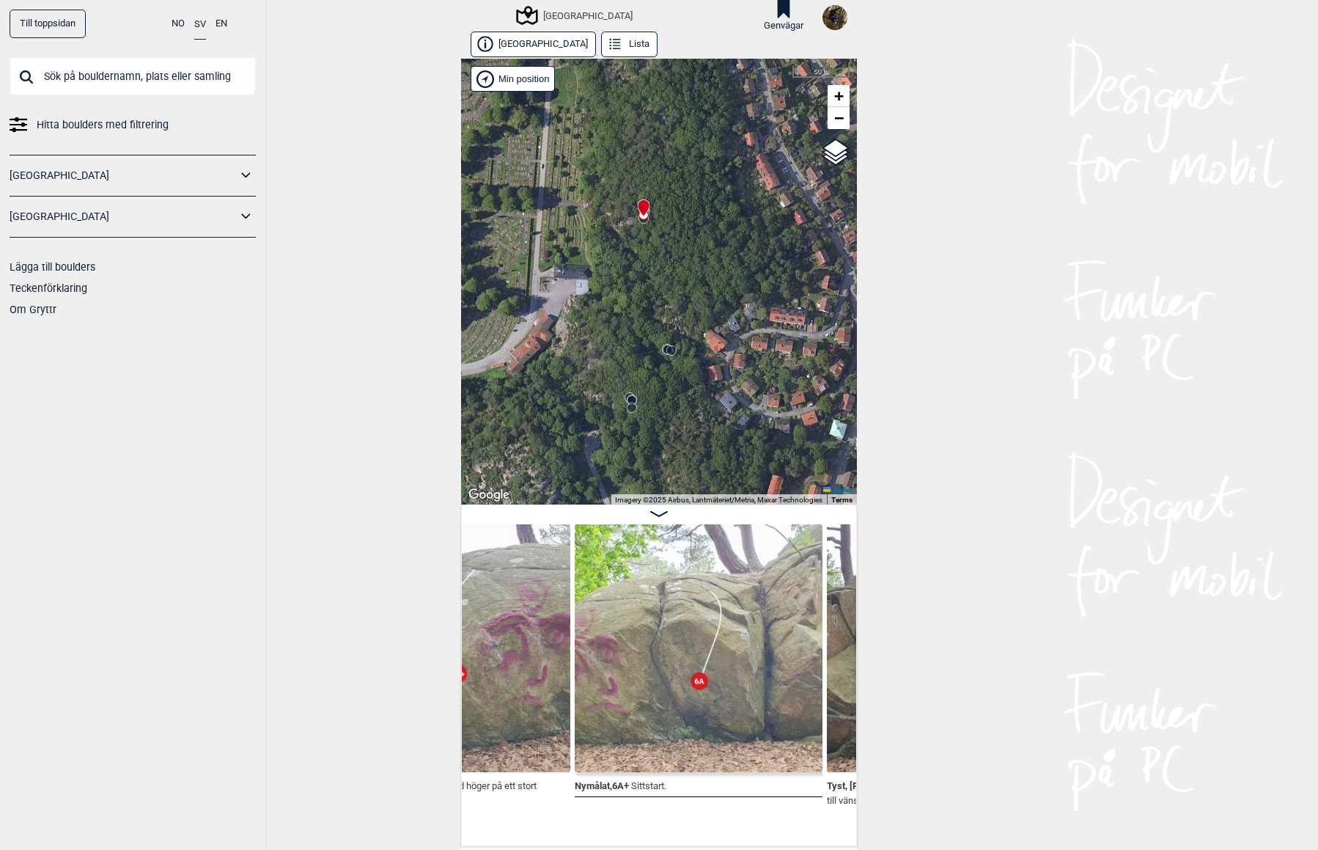
scroll to position [0, 4492]
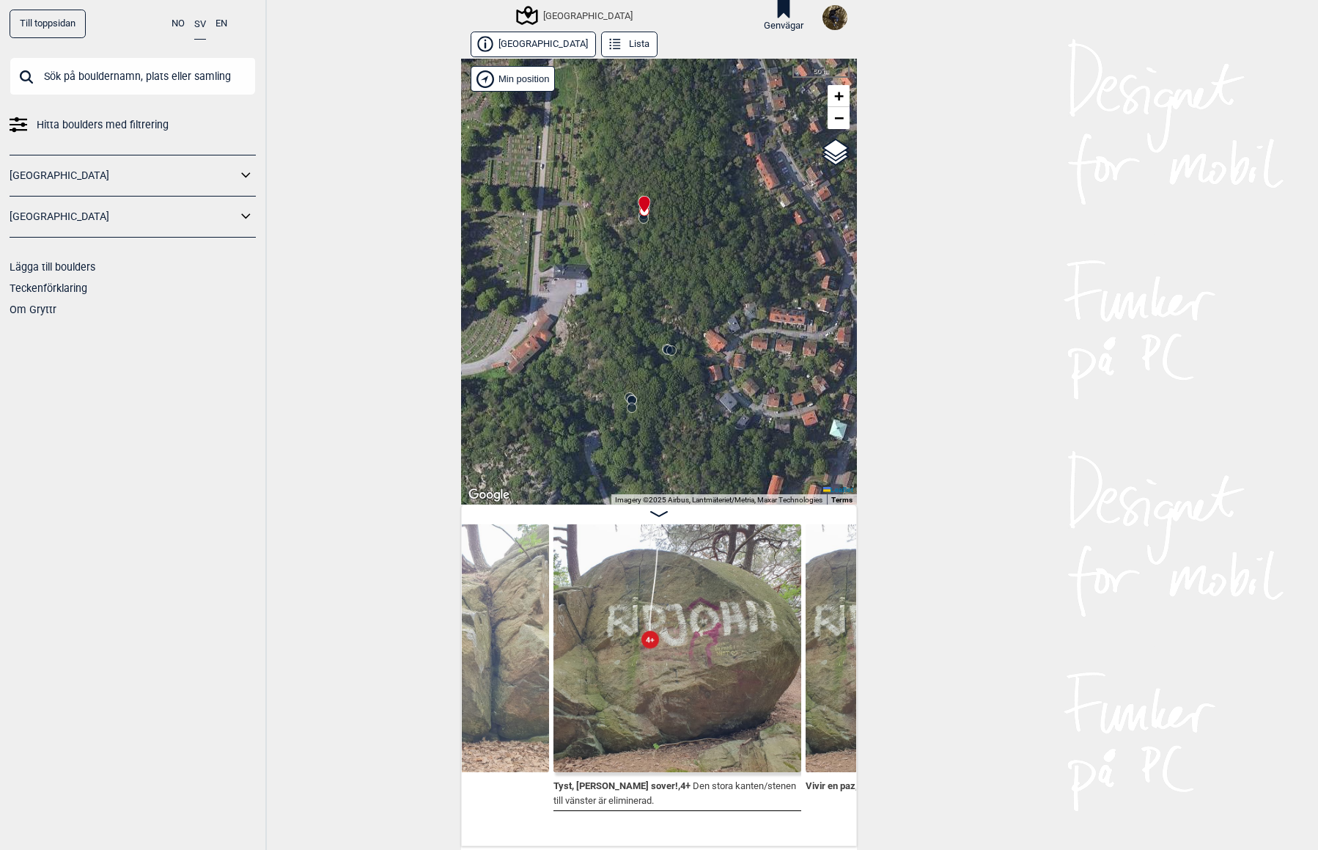
scroll to position [0, 4713]
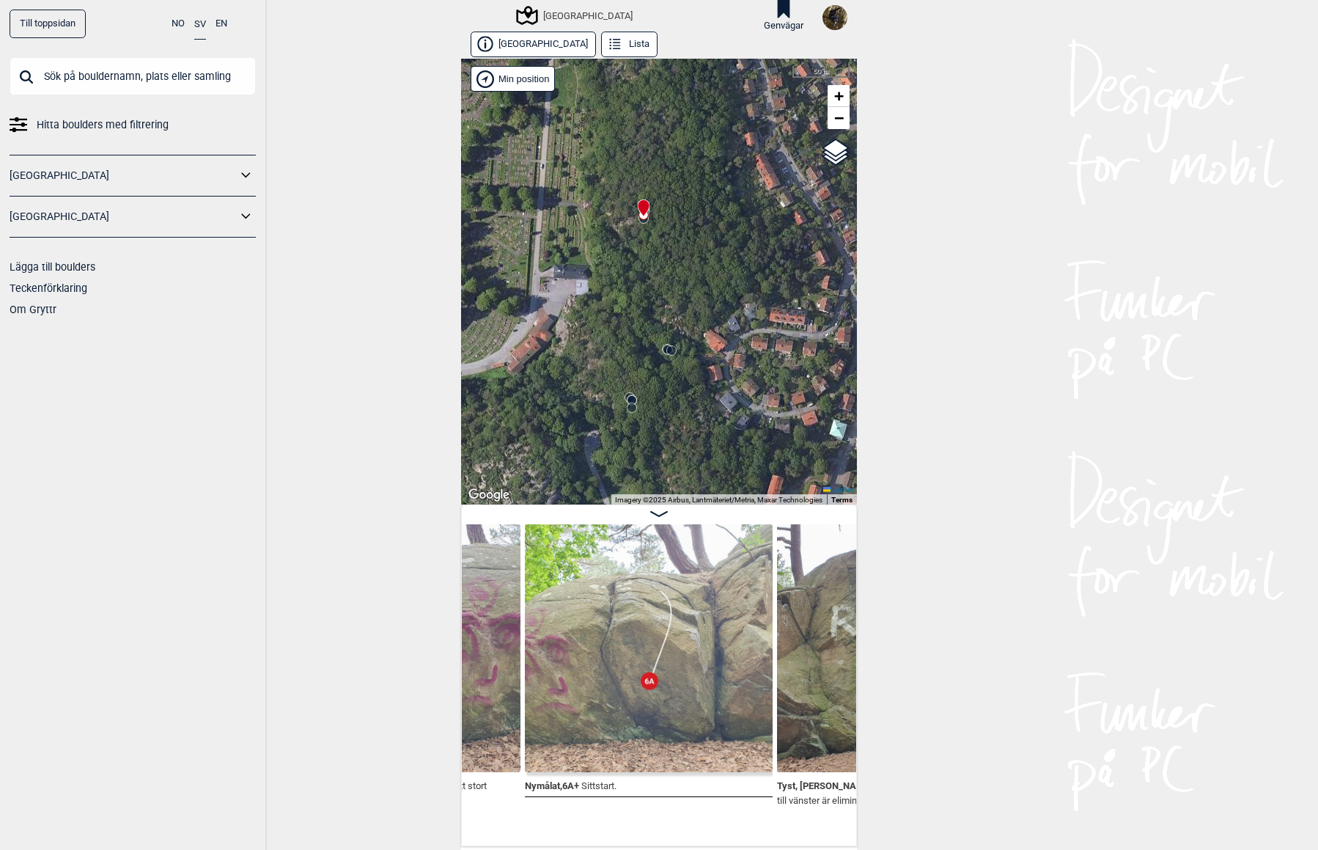
scroll to position [0, 4425]
